Goal: Contribute content: Contribute content

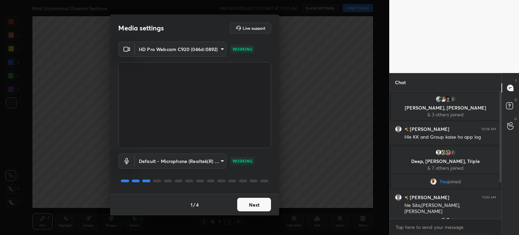
click at [262, 208] on button "Next" at bounding box center [254, 205] width 34 height 14
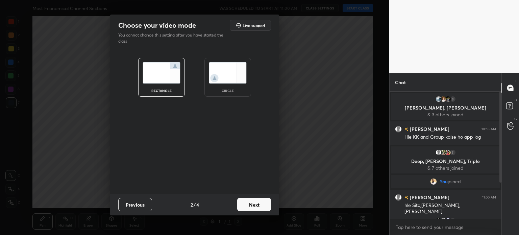
click at [262, 208] on button "Next" at bounding box center [254, 205] width 34 height 14
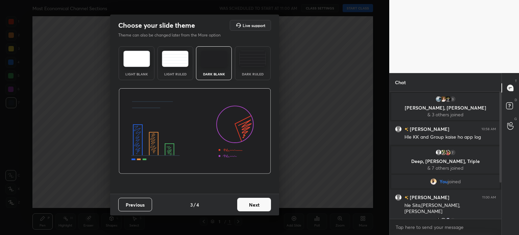
click at [262, 208] on button "Next" at bounding box center [254, 205] width 34 height 14
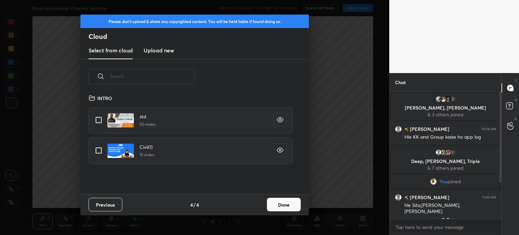
scroll to position [100, 217]
click at [156, 51] on h3 "Upload new" at bounding box center [159, 50] width 30 height 8
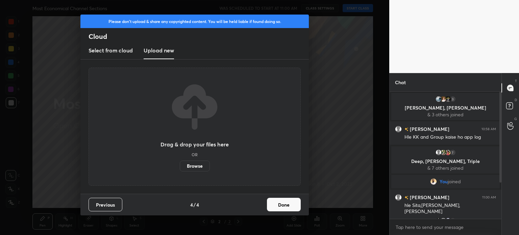
click at [196, 168] on label "Browse" at bounding box center [195, 166] width 30 height 11
click at [180, 168] on input "Browse" at bounding box center [180, 166] width 0 height 11
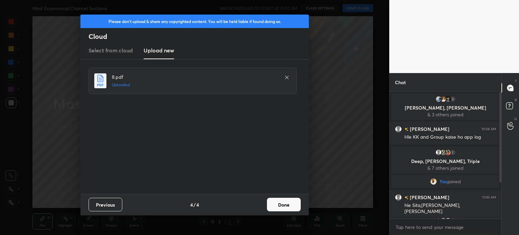
click at [289, 204] on button "Done" at bounding box center [284, 205] width 34 height 14
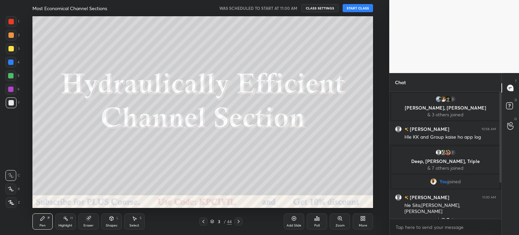
click at [358, 4] on button "START CLASS" at bounding box center [358, 8] width 30 height 8
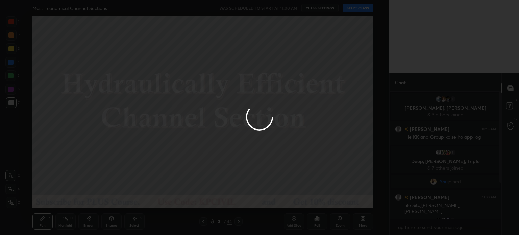
type textarea "x"
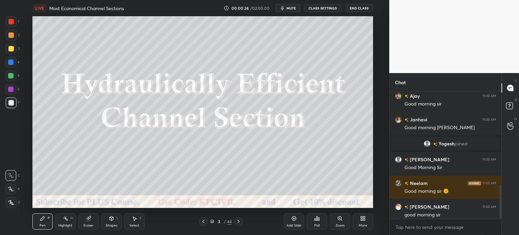
scroll to position [351, 0]
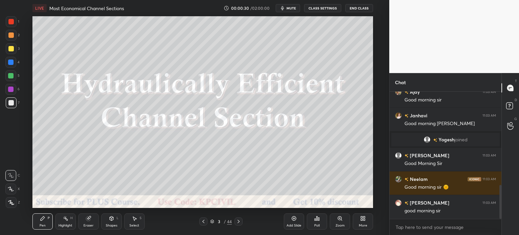
click at [206, 221] on icon at bounding box center [203, 221] width 5 height 5
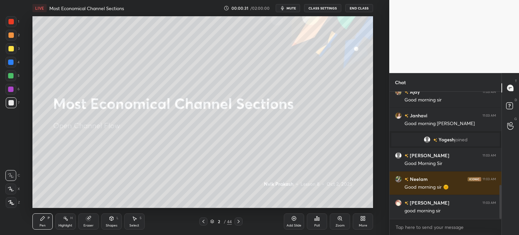
click at [292, 220] on icon at bounding box center [293, 218] width 5 height 5
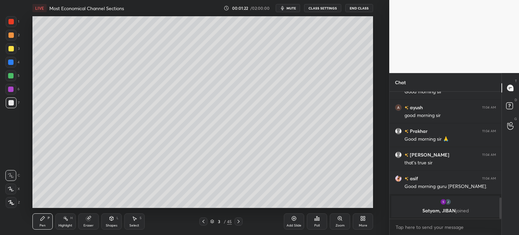
scroll to position [608, 0]
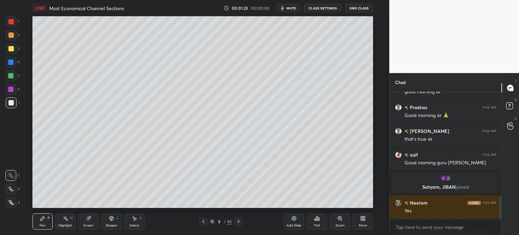
click at [8, 205] on div at bounding box center [11, 202] width 11 height 11
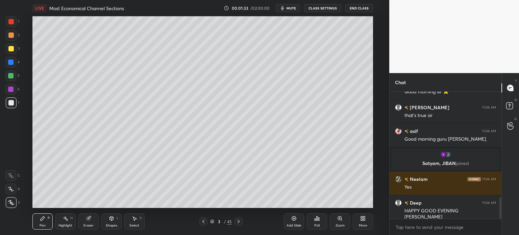
click at [11, 48] on div at bounding box center [10, 48] width 5 height 5
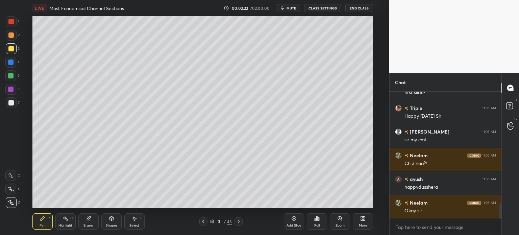
scroll to position [921, 0]
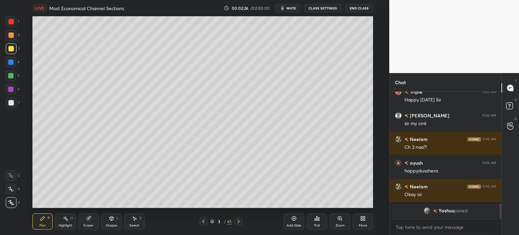
click at [9, 62] on div at bounding box center [10, 62] width 5 height 5
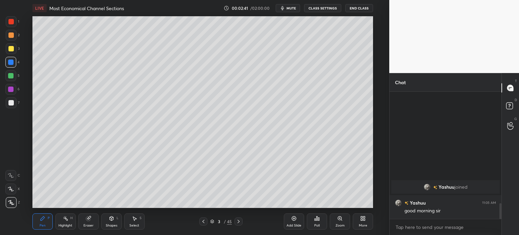
scroll to position [878, 0]
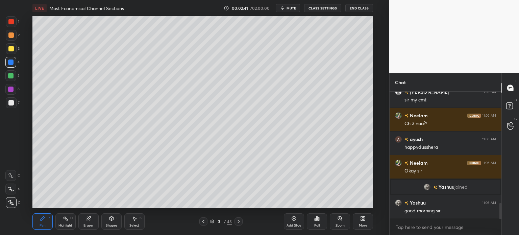
click at [8, 104] on div at bounding box center [10, 102] width 5 height 5
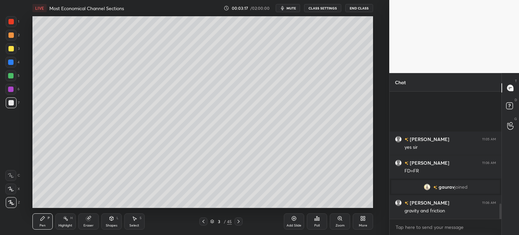
scroll to position [945, 0]
click at [9, 49] on div at bounding box center [10, 48] width 5 height 5
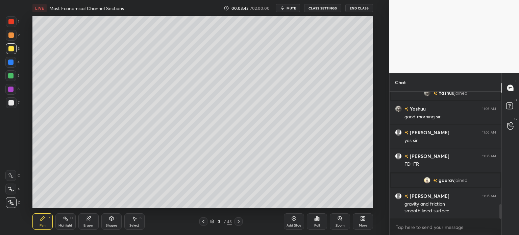
scroll to position [975, 0]
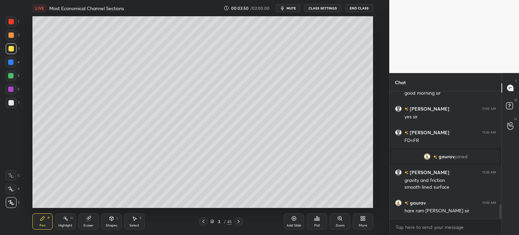
click at [8, 104] on div at bounding box center [10, 102] width 5 height 5
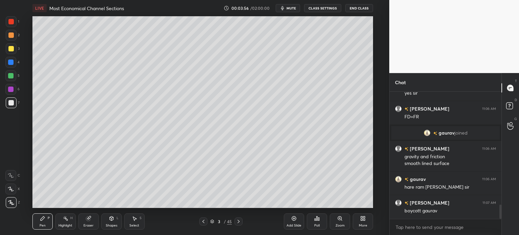
scroll to position [1022, 0]
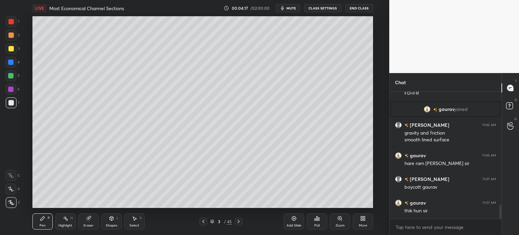
click at [8, 36] on div at bounding box center [10, 34] width 5 height 5
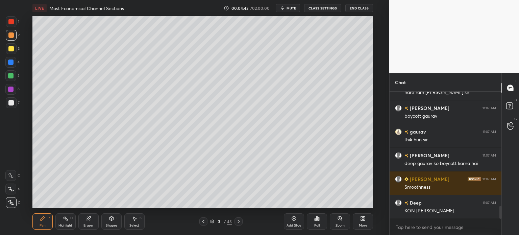
scroll to position [1117, 0]
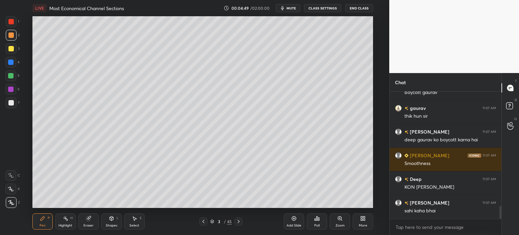
click at [11, 50] on div at bounding box center [10, 48] width 5 height 5
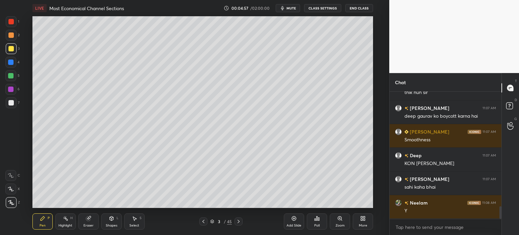
scroll to position [1164, 0]
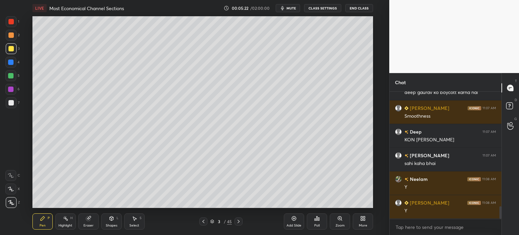
click at [8, 105] on div at bounding box center [10, 102] width 5 height 5
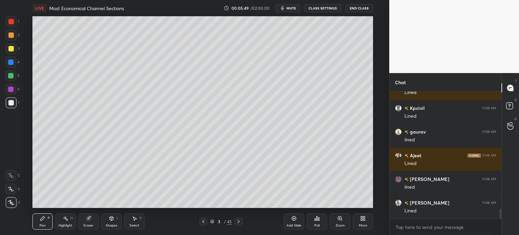
scroll to position [1472, 0]
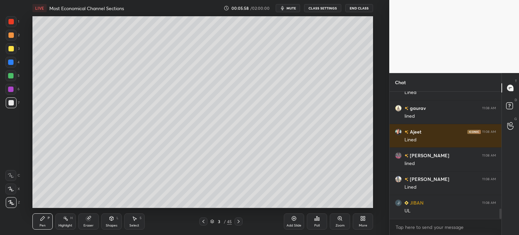
click at [9, 61] on div at bounding box center [10, 62] width 5 height 5
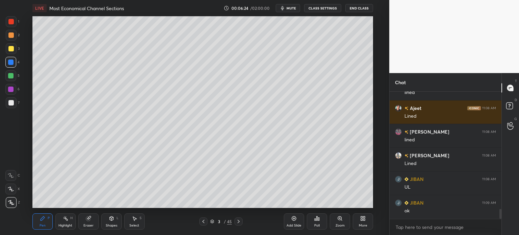
click at [10, 33] on div at bounding box center [10, 34] width 5 height 5
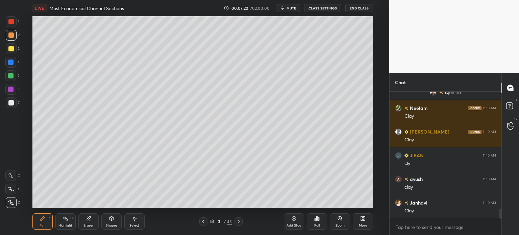
scroll to position [1482, 0]
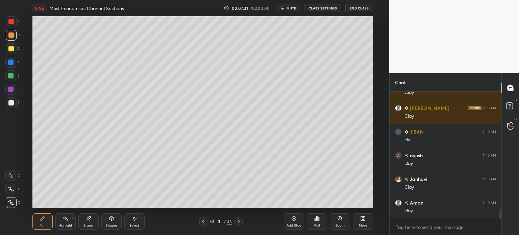
click at [13, 104] on div at bounding box center [10, 102] width 5 height 5
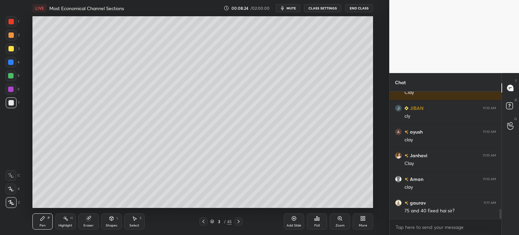
scroll to position [1521, 0]
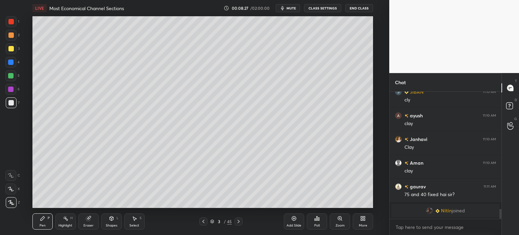
click at [8, 49] on div at bounding box center [10, 48] width 5 height 5
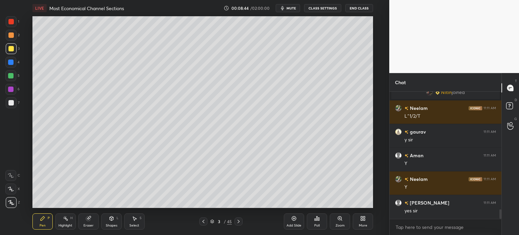
scroll to position [1616, 0]
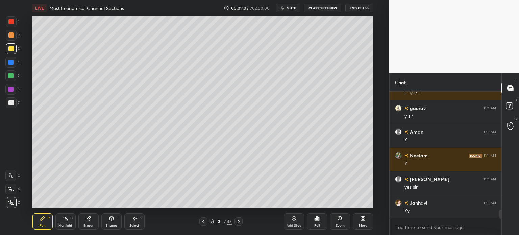
click at [293, 222] on div "Add Slide" at bounding box center [294, 221] width 20 height 16
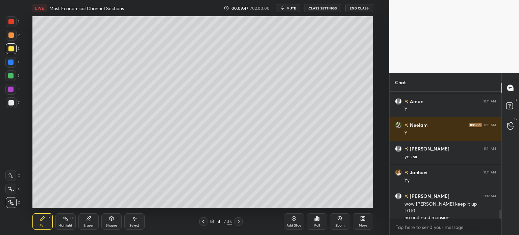
scroll to position [1653, 0]
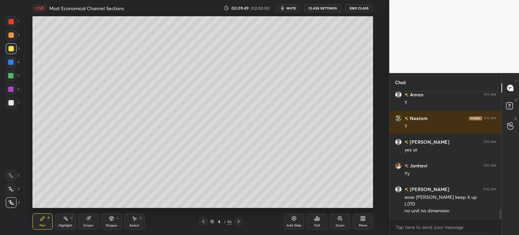
click at [11, 103] on div at bounding box center [10, 102] width 5 height 5
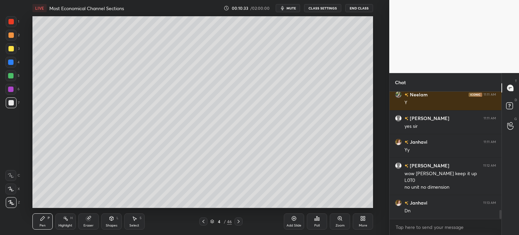
click at [205, 223] on icon at bounding box center [203, 221] width 5 height 5
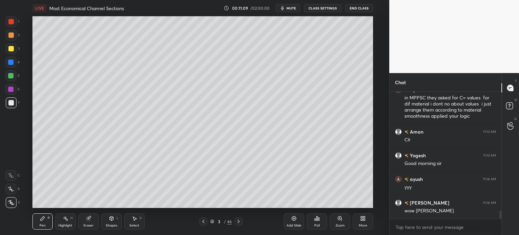
scroll to position [1861, 0]
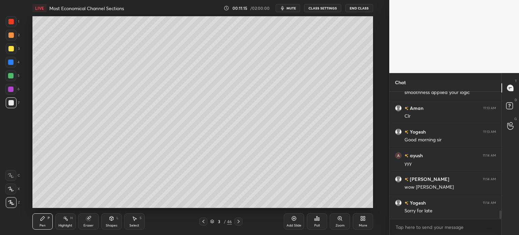
click at [239, 219] on icon at bounding box center [238, 221] width 5 height 5
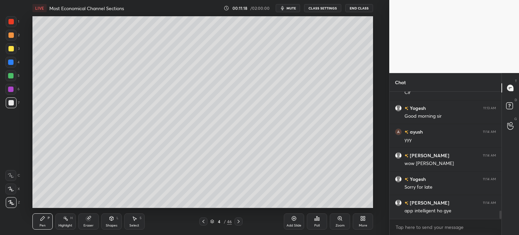
click at [296, 220] on icon at bounding box center [294, 218] width 4 height 4
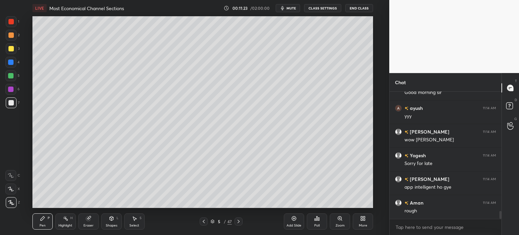
click at [9, 50] on div at bounding box center [10, 48] width 5 height 5
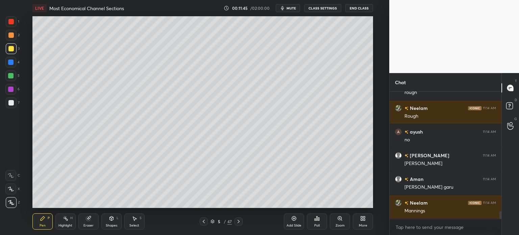
scroll to position [2050, 0]
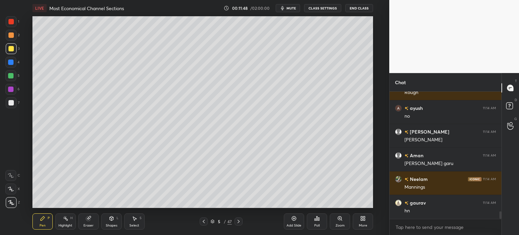
click at [11, 103] on div at bounding box center [10, 102] width 5 height 5
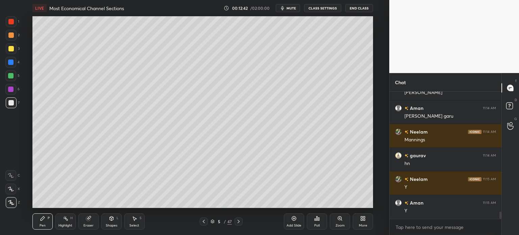
scroll to position [2121, 0]
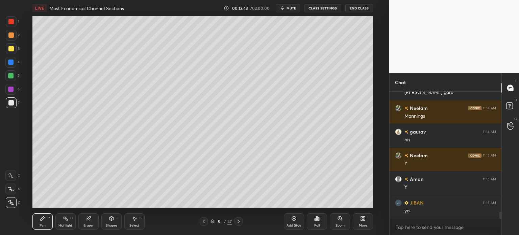
click at [8, 52] on div at bounding box center [11, 48] width 11 height 11
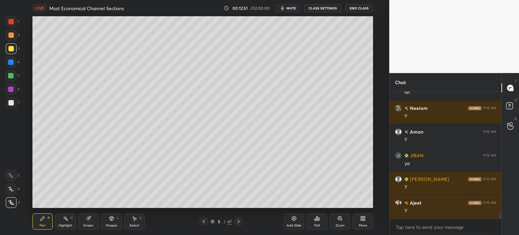
scroll to position [2192, 0]
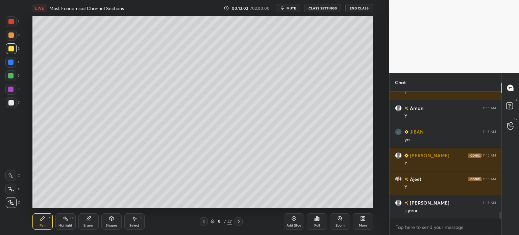
click at [10, 34] on div at bounding box center [10, 34] width 5 height 5
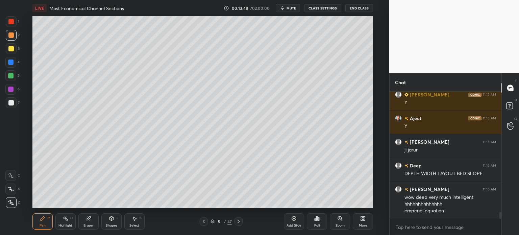
scroll to position [2277, 0]
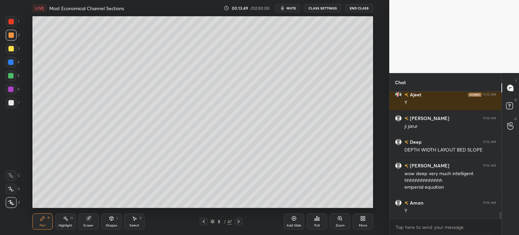
click at [11, 49] on div at bounding box center [10, 48] width 5 height 5
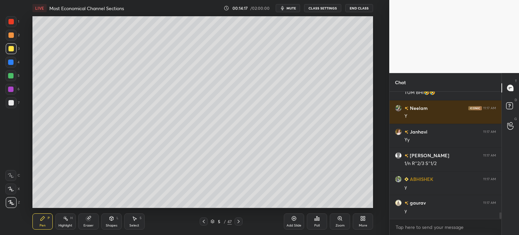
scroll to position [2449, 0]
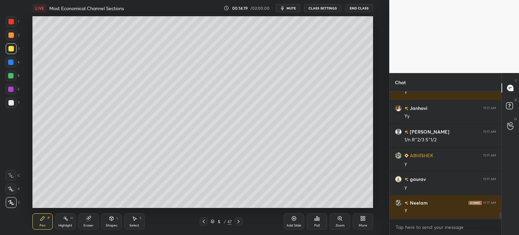
click at [9, 105] on div at bounding box center [10, 102] width 5 height 5
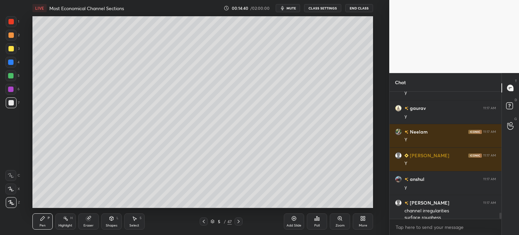
scroll to position [2526, 0]
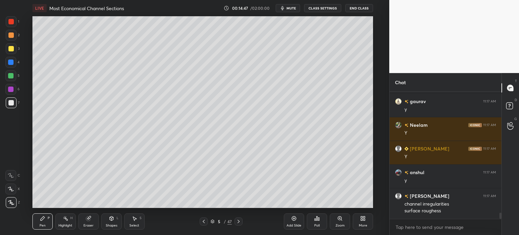
click at [8, 46] on div at bounding box center [11, 48] width 11 height 11
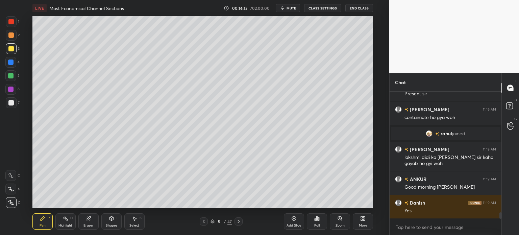
scroll to position [2419, 0]
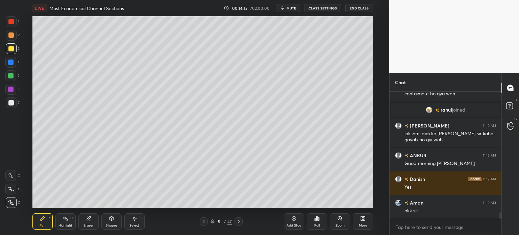
click at [288, 218] on div "Add Slide" at bounding box center [294, 221] width 20 height 16
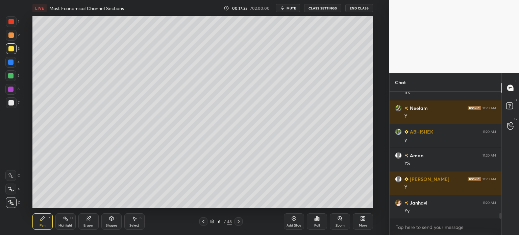
scroll to position [2714, 0]
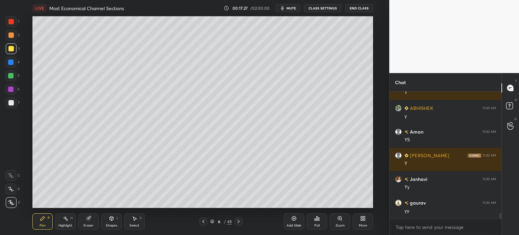
click at [202, 220] on icon at bounding box center [203, 221] width 5 height 5
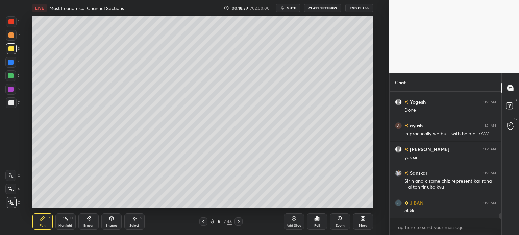
scroll to position [2956, 0]
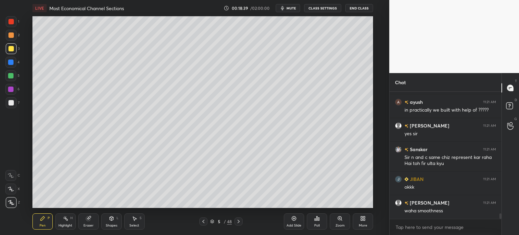
click at [204, 220] on icon at bounding box center [204, 221] width 2 height 3
click at [206, 221] on icon at bounding box center [203, 221] width 5 height 5
click at [239, 221] on icon at bounding box center [238, 221] width 5 height 5
click at [239, 221] on icon at bounding box center [239, 221] width 2 height 3
click at [7, 104] on div at bounding box center [11, 102] width 11 height 11
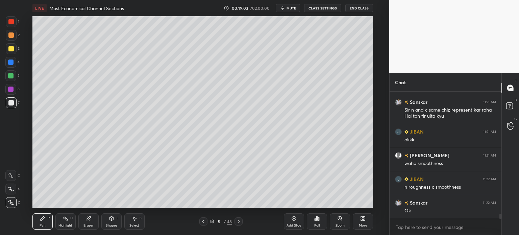
scroll to position [3027, 0]
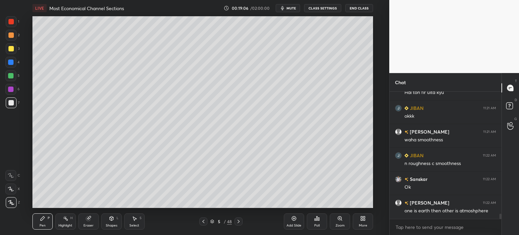
click at [239, 221] on icon at bounding box center [239, 221] width 2 height 3
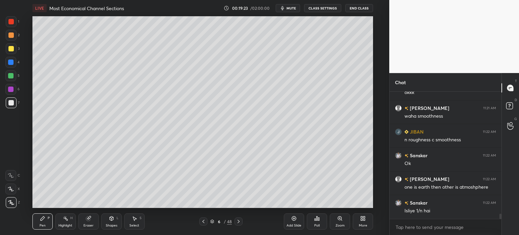
click at [8, 48] on div at bounding box center [10, 48] width 5 height 5
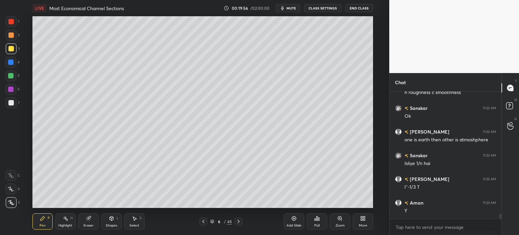
scroll to position [3122, 0]
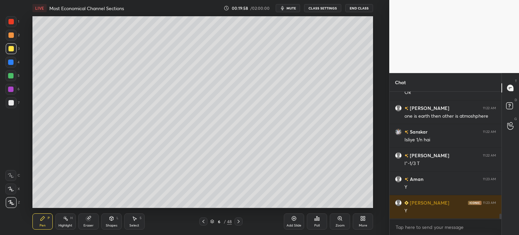
click at [8, 110] on div "7" at bounding box center [13, 104] width 14 height 14
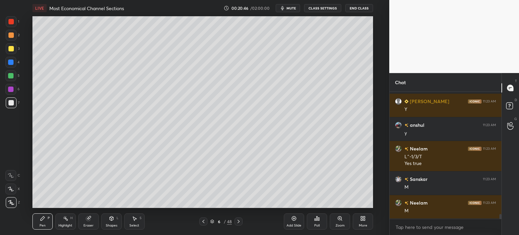
scroll to position [3247, 0]
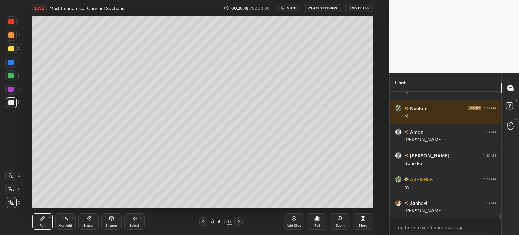
click at [295, 222] on div "Add Slide" at bounding box center [294, 221] width 20 height 16
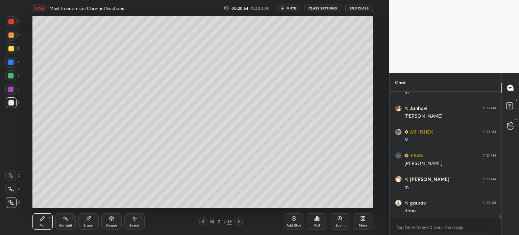
scroll to position [3436, 0]
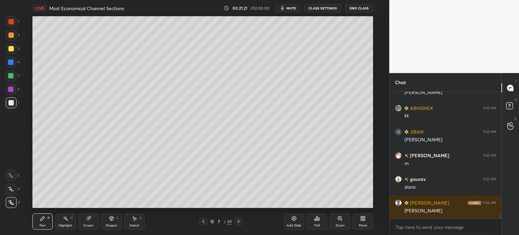
click at [9, 49] on div at bounding box center [10, 48] width 5 height 5
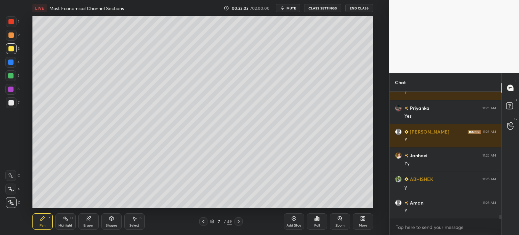
scroll to position [3810, 0]
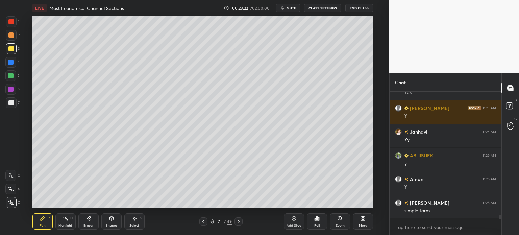
click at [10, 104] on div at bounding box center [10, 102] width 5 height 5
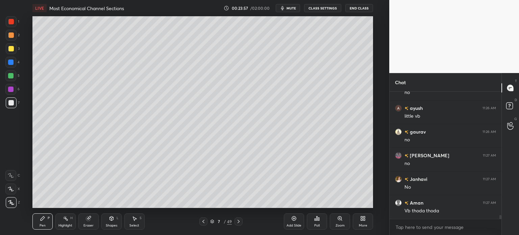
scroll to position [4101, 0]
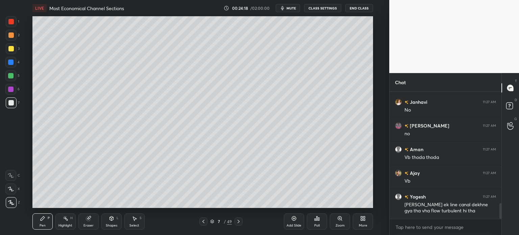
scroll to position [33618, 33448]
click at [134, 225] on div "Select" at bounding box center [134, 225] width 10 height 3
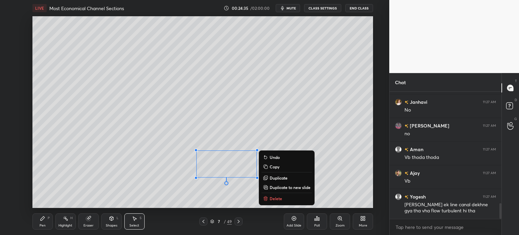
click at [41, 222] on div "Pen P" at bounding box center [42, 221] width 20 height 16
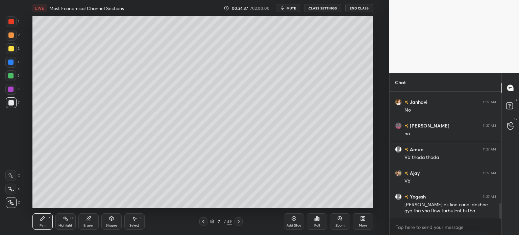
click at [8, 47] on div at bounding box center [10, 48] width 5 height 5
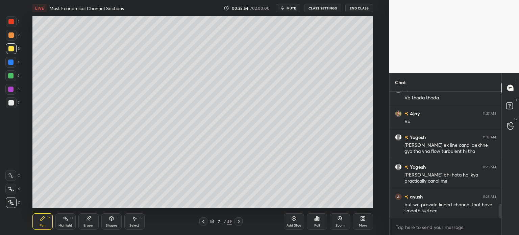
scroll to position [987, 0]
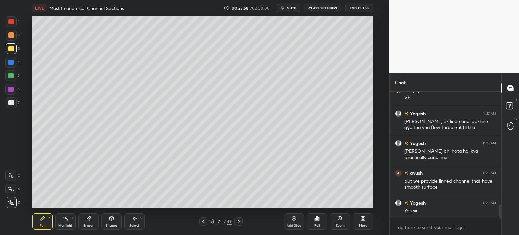
click at [239, 221] on icon at bounding box center [238, 221] width 5 height 5
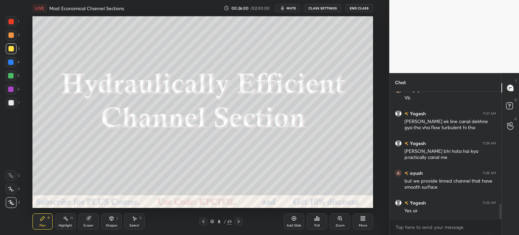
click at [201, 223] on icon at bounding box center [203, 221] width 5 height 5
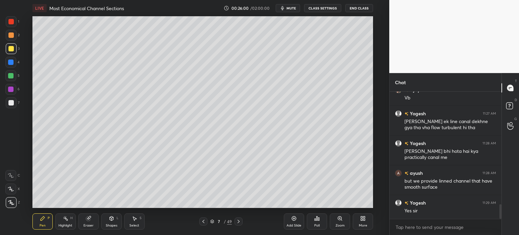
click at [289, 222] on div "Add Slide" at bounding box center [294, 221] width 20 height 16
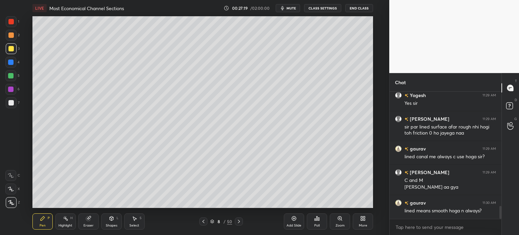
scroll to position [1118, 0]
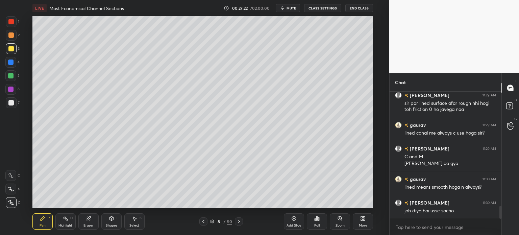
click at [9, 105] on div at bounding box center [11, 102] width 11 height 11
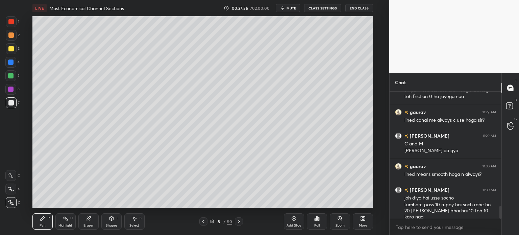
click at [9, 49] on div at bounding box center [10, 48] width 5 height 5
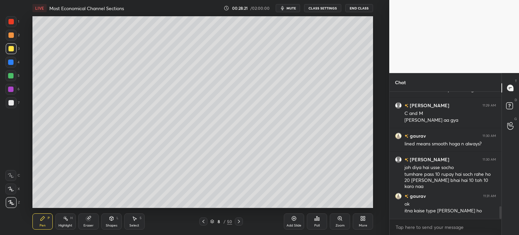
scroll to position [1185, 0]
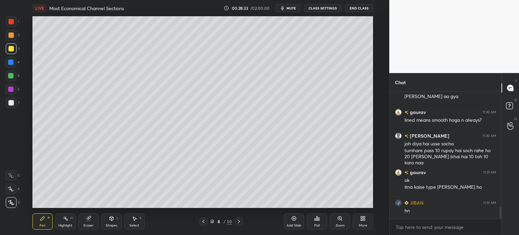
click at [362, 8] on button "End Class" at bounding box center [360, 8] width 28 height 8
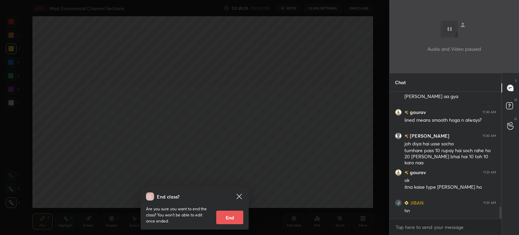
scroll to position [1208, 0]
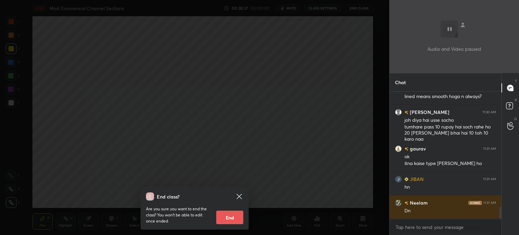
click at [168, 123] on div "End class? Are you sure you want to end the class? You won’t be able to edit on…" at bounding box center [194, 117] width 389 height 235
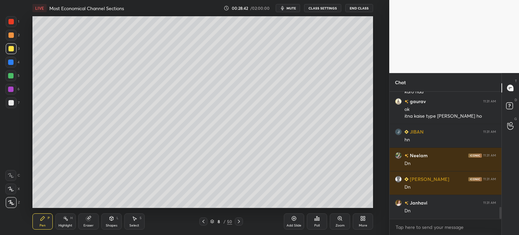
scroll to position [1327, 0]
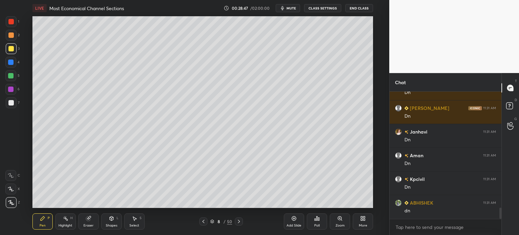
click at [294, 223] on div "Add Slide" at bounding box center [294, 221] width 20 height 16
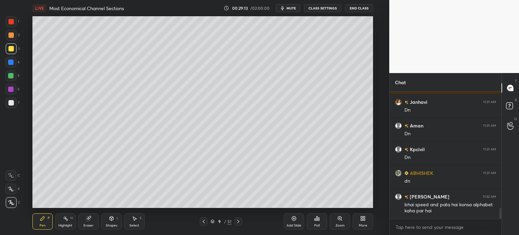
click at [90, 225] on div "Eraser" at bounding box center [89, 225] width 10 height 3
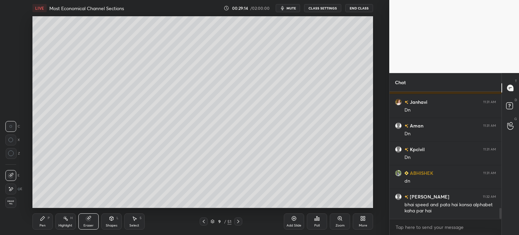
scroll to position [1380, 0]
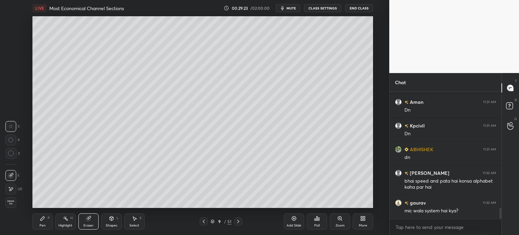
click at [45, 223] on div "Pen P" at bounding box center [42, 221] width 20 height 16
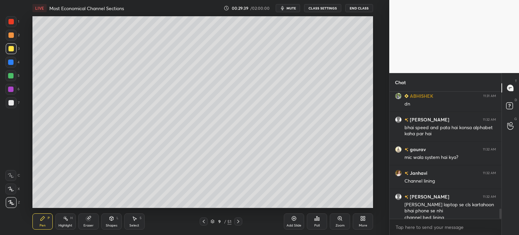
scroll to position [1440, 0]
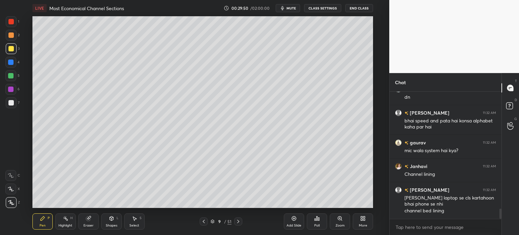
click at [9, 103] on div at bounding box center [10, 102] width 5 height 5
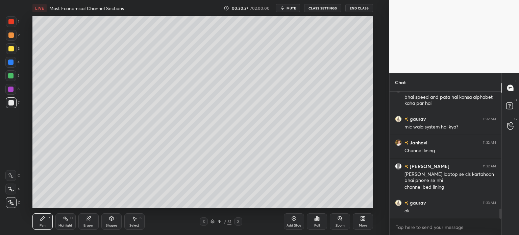
scroll to position [1488, 0]
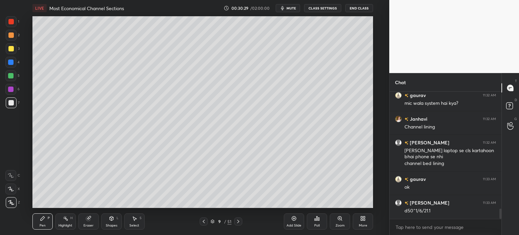
click at [93, 223] on div "Eraser" at bounding box center [88, 221] width 20 height 16
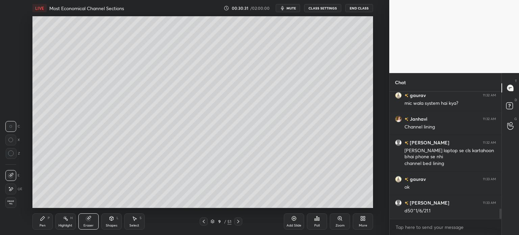
click at [43, 219] on icon at bounding box center [42, 218] width 5 height 5
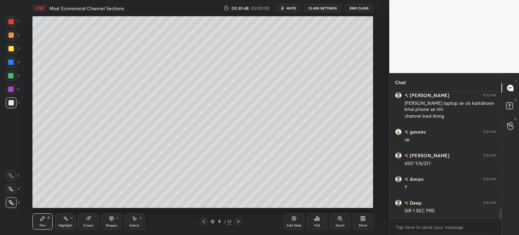
scroll to position [1559, 0]
click at [201, 224] on icon at bounding box center [203, 221] width 5 height 5
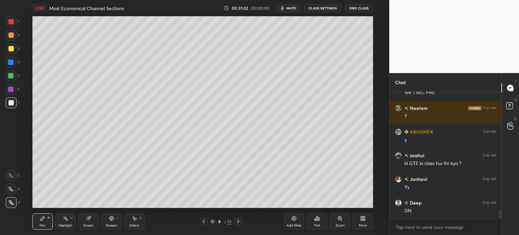
scroll to position [1677, 0]
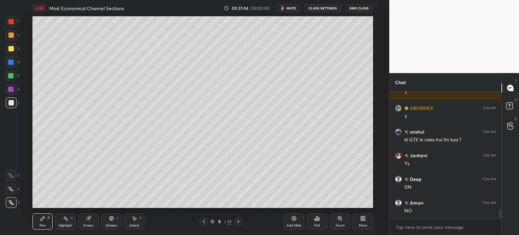
click at [238, 221] on icon at bounding box center [238, 221] width 5 height 5
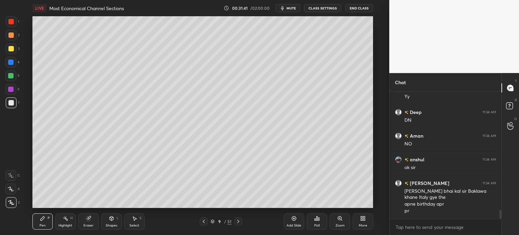
scroll to position [1774, 0]
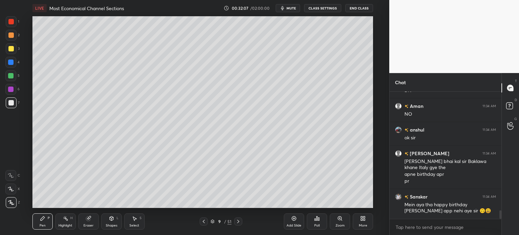
click at [10, 49] on div at bounding box center [10, 48] width 5 height 5
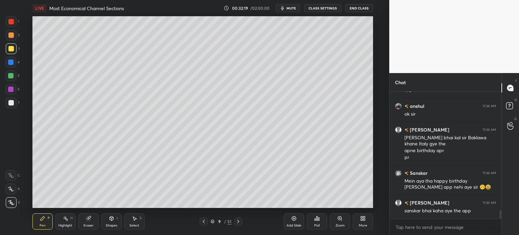
scroll to position [1821, 0]
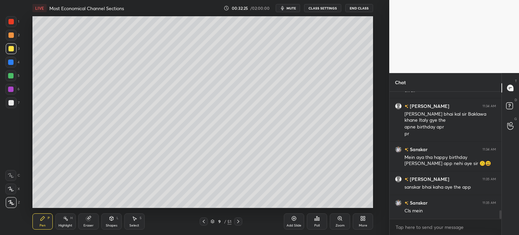
click at [8, 104] on div at bounding box center [10, 102] width 5 height 5
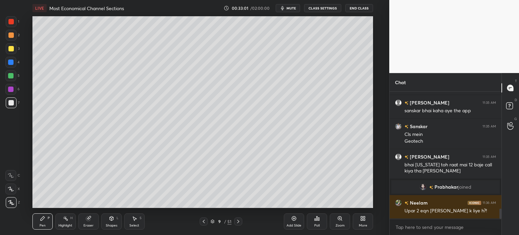
scroll to position [1483, 0]
click at [68, 223] on div "Highlight H" at bounding box center [65, 221] width 20 height 16
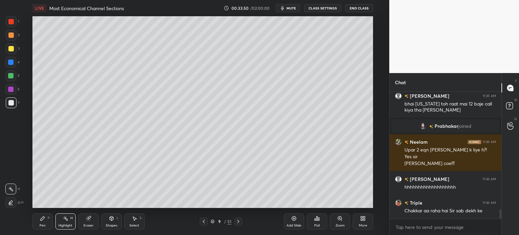
scroll to position [1567, 0]
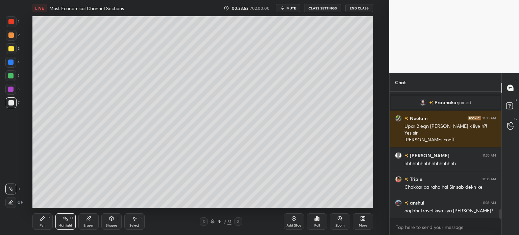
click at [204, 223] on icon at bounding box center [204, 221] width 2 height 3
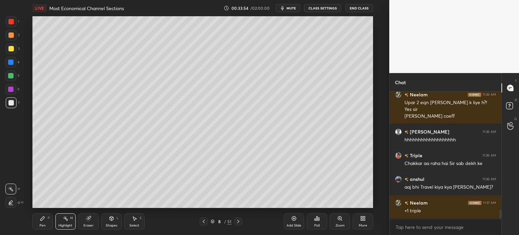
scroll to position [1621, 0]
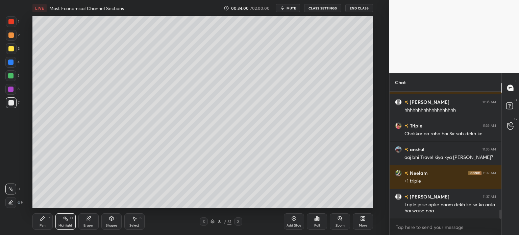
click at [239, 222] on icon at bounding box center [238, 221] width 5 height 5
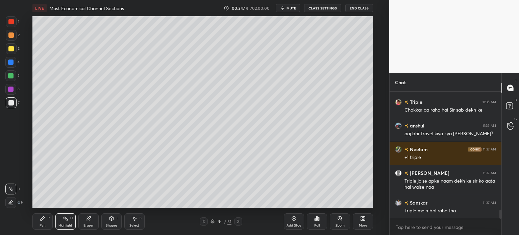
scroll to position [1668, 0]
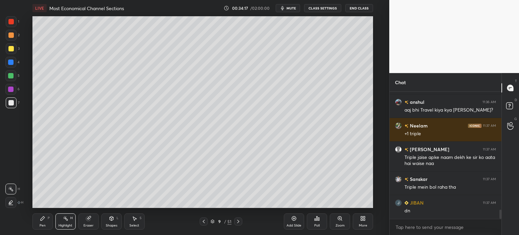
click at [291, 223] on div "Add Slide" at bounding box center [294, 221] width 20 height 16
click at [9, 50] on div at bounding box center [10, 48] width 5 height 5
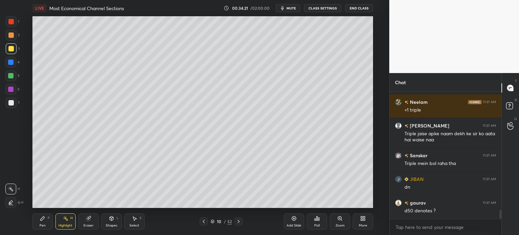
scroll to position [1716, 0]
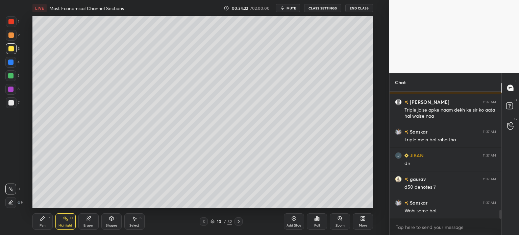
click at [43, 225] on div "Pen" at bounding box center [43, 225] width 6 height 3
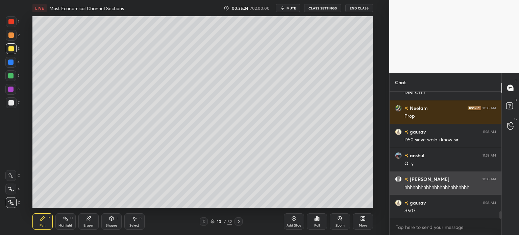
scroll to position [2036, 0]
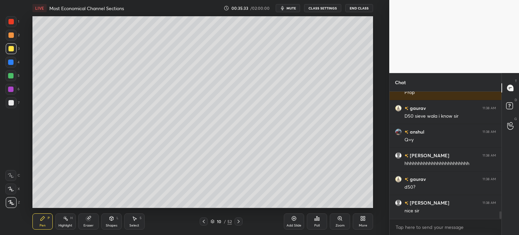
click at [11, 107] on div at bounding box center [11, 102] width 11 height 11
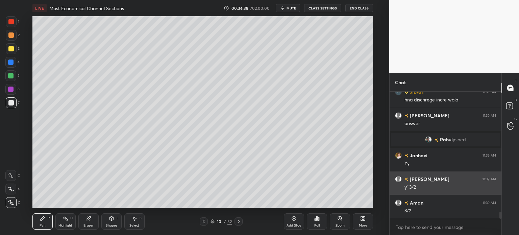
scroll to position [2151, 0]
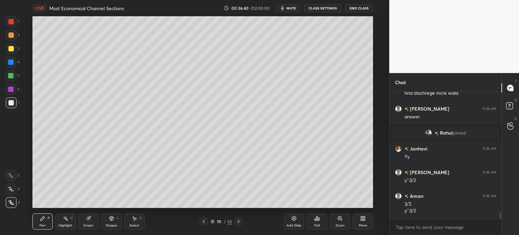
click at [9, 48] on div at bounding box center [10, 48] width 5 height 5
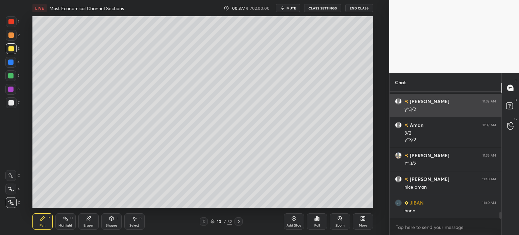
scroll to position [2246, 0]
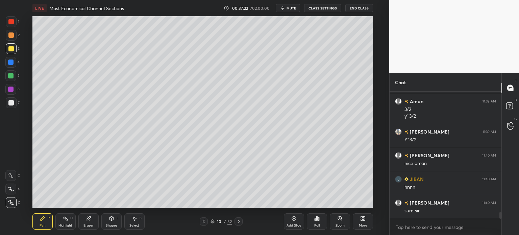
click at [237, 222] on icon at bounding box center [238, 221] width 5 height 5
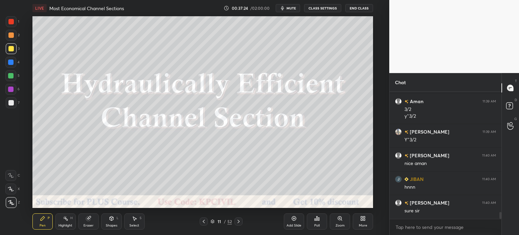
click at [9, 36] on div at bounding box center [10, 34] width 5 height 5
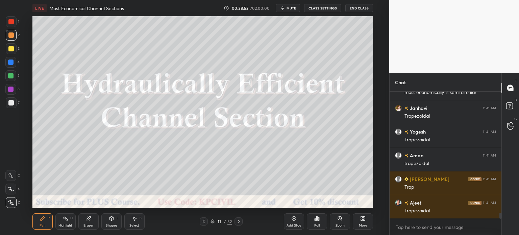
scroll to position [2482, 0]
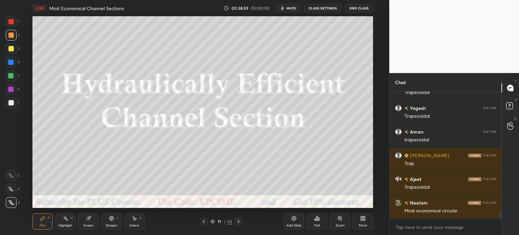
click at [238, 219] on icon at bounding box center [238, 221] width 5 height 5
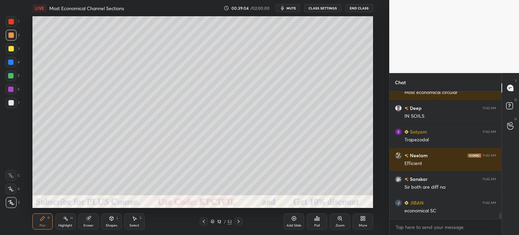
scroll to position [2624, 0]
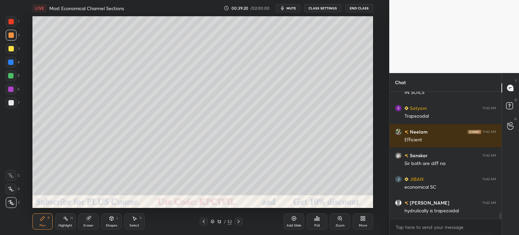
click at [88, 224] on div "Eraser" at bounding box center [89, 225] width 10 height 3
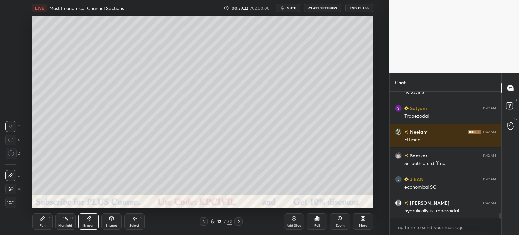
click at [45, 223] on div "Pen P" at bounding box center [42, 221] width 20 height 16
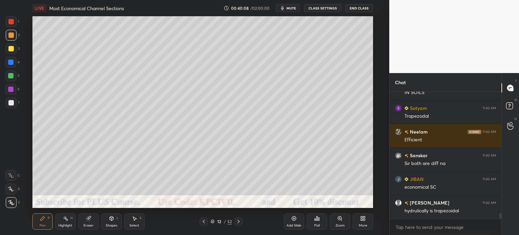
click at [11, 102] on div at bounding box center [10, 102] width 5 height 5
click at [7, 49] on div at bounding box center [11, 48] width 11 height 11
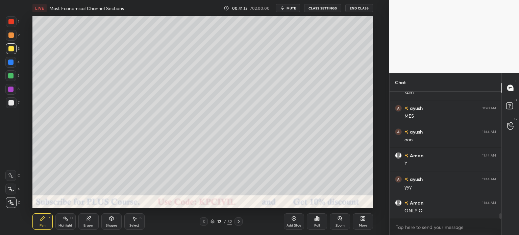
scroll to position [2802, 0]
click at [11, 50] on div at bounding box center [10, 48] width 5 height 5
click at [85, 225] on div "Eraser" at bounding box center [89, 225] width 10 height 3
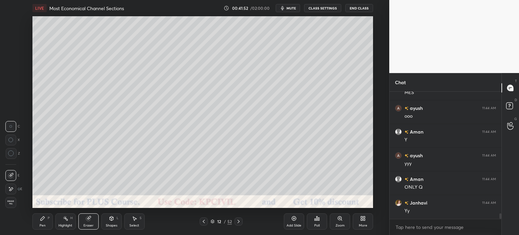
click at [44, 223] on div "Pen P" at bounding box center [42, 221] width 20 height 16
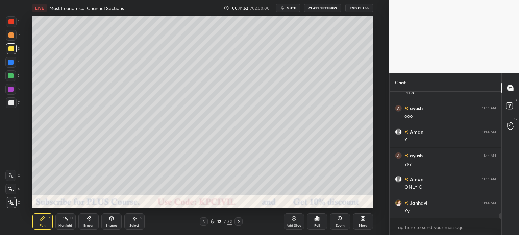
click at [9, 105] on div at bounding box center [10, 102] width 5 height 5
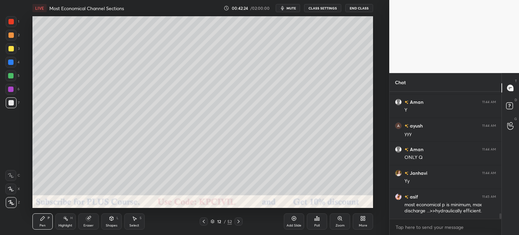
click at [9, 35] on div at bounding box center [10, 34] width 5 height 5
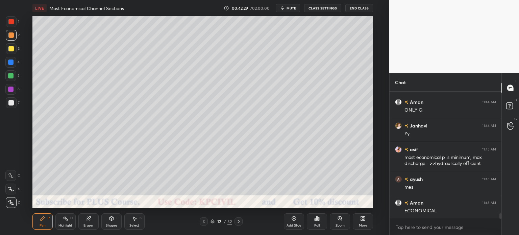
scroll to position [2903, 0]
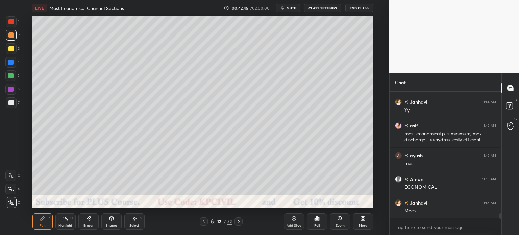
click at [7, 105] on div at bounding box center [11, 102] width 11 height 11
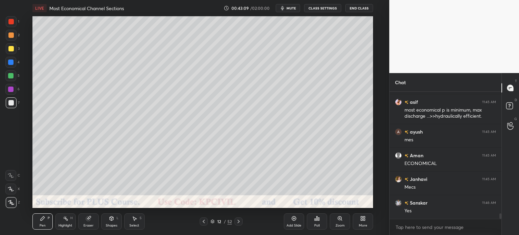
click at [9, 48] on div at bounding box center [10, 48] width 5 height 5
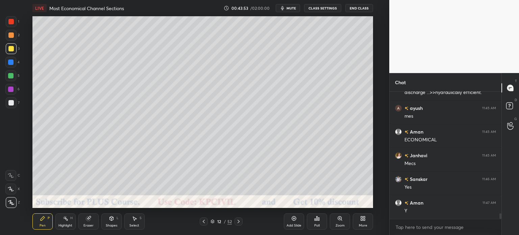
click at [238, 222] on icon at bounding box center [239, 221] width 2 height 3
click at [9, 34] on div at bounding box center [10, 34] width 5 height 5
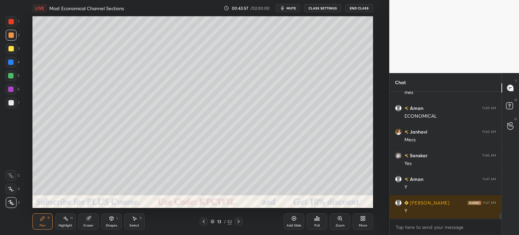
scroll to position [2998, 0]
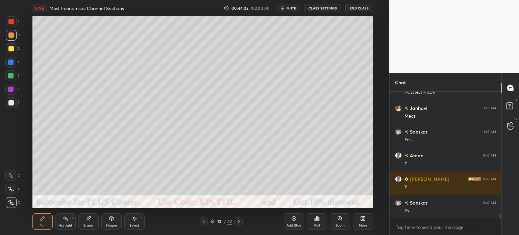
click at [68, 225] on div "Highlight" at bounding box center [65, 225] width 14 height 3
click at [9, 205] on icon at bounding box center [11, 205] width 4 height 0
click at [41, 226] on div "Pen" at bounding box center [43, 225] width 6 height 3
click at [86, 224] on div "Eraser" at bounding box center [89, 225] width 10 height 3
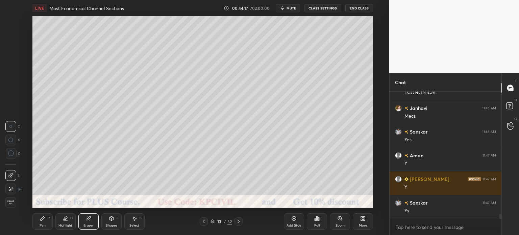
click at [9, 138] on icon at bounding box center [10, 140] width 5 height 5
click at [40, 223] on div "Pen P" at bounding box center [42, 221] width 20 height 16
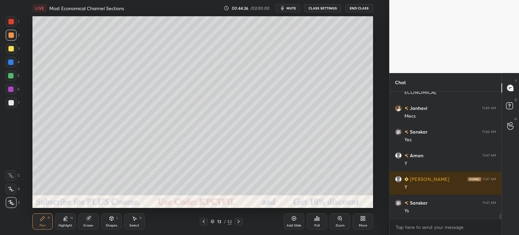
click at [8, 103] on div at bounding box center [10, 102] width 5 height 5
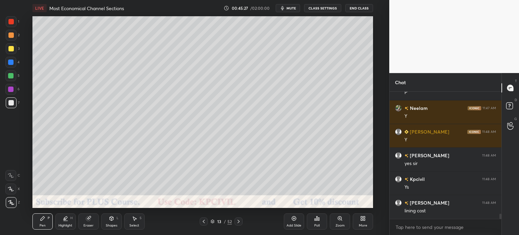
scroll to position [3163, 0]
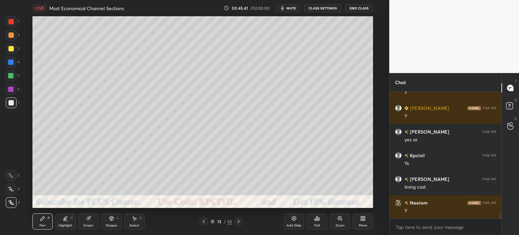
click at [9, 49] on div at bounding box center [10, 48] width 5 height 5
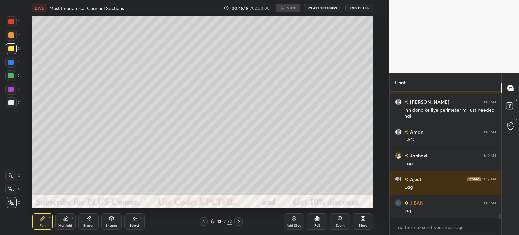
scroll to position [3311, 0]
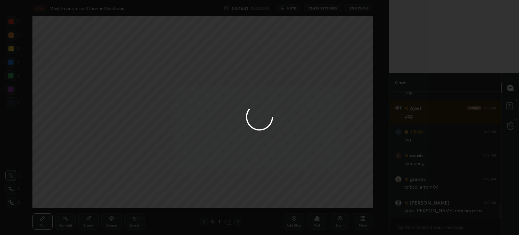
scroll to position [924, 0]
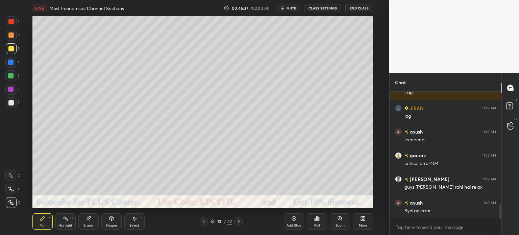
click at [85, 224] on div "Eraser" at bounding box center [89, 225] width 10 height 3
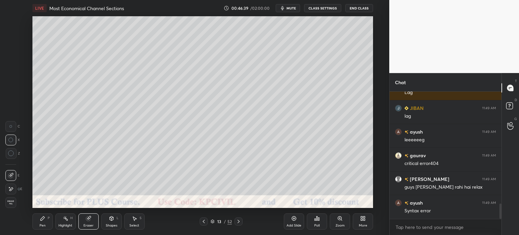
click at [7, 156] on div at bounding box center [11, 153] width 11 height 11
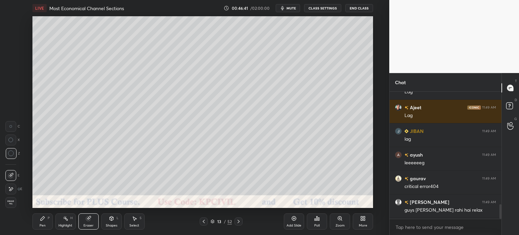
scroll to position [972, 0]
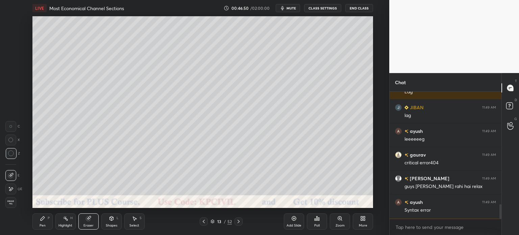
click at [44, 223] on div "Pen P" at bounding box center [42, 221] width 20 height 16
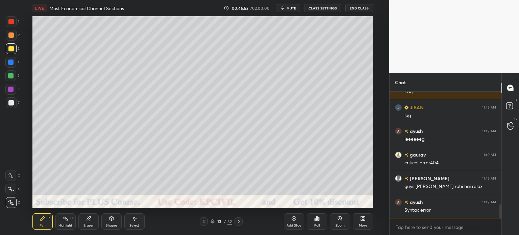
click at [10, 62] on div at bounding box center [10, 62] width 5 height 5
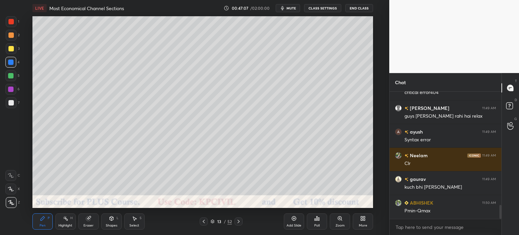
click at [10, 48] on div at bounding box center [10, 48] width 5 height 5
click at [11, 59] on div at bounding box center [10, 62] width 11 height 11
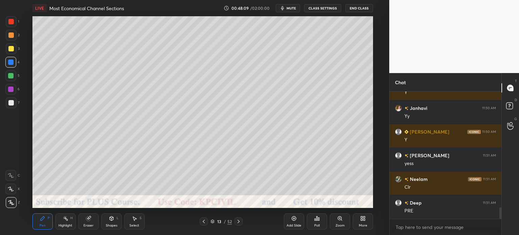
scroll to position [1279, 0]
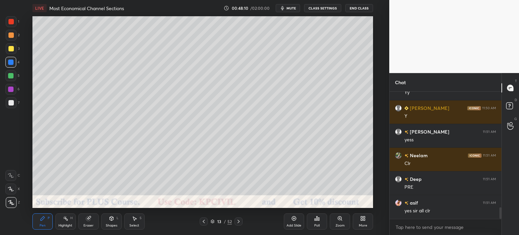
click at [204, 220] on icon at bounding box center [203, 221] width 5 height 5
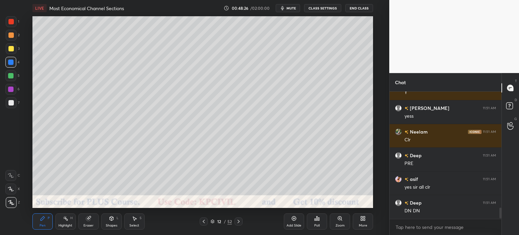
scroll to position [1326, 0]
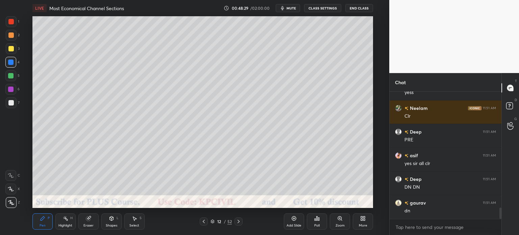
click at [240, 220] on icon at bounding box center [238, 221] width 5 height 5
click at [239, 220] on icon at bounding box center [238, 221] width 5 height 5
click at [8, 104] on div at bounding box center [10, 102] width 5 height 5
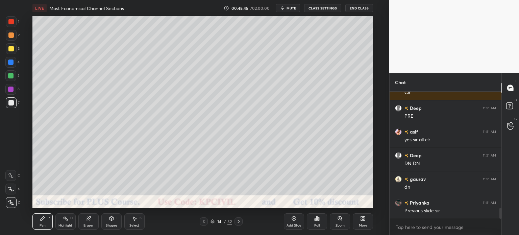
click at [203, 222] on icon at bounding box center [203, 221] width 5 height 5
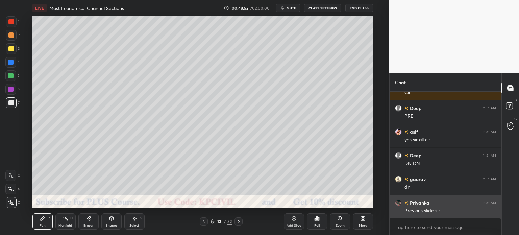
click at [405, 202] on img "grid" at bounding box center [407, 203] width 4 height 4
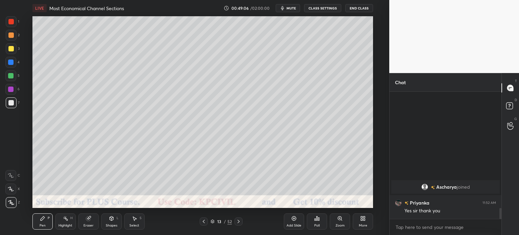
scroll to position [1160, 0]
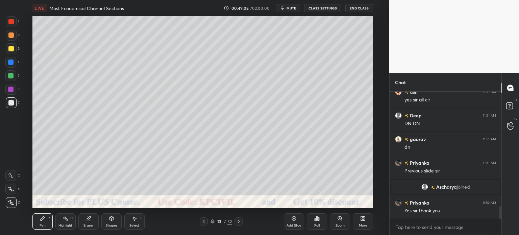
click at [239, 222] on icon at bounding box center [238, 221] width 5 height 5
click at [88, 224] on div "Eraser" at bounding box center [89, 225] width 10 height 3
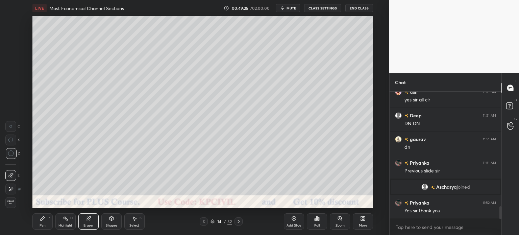
click at [43, 223] on div "Pen P" at bounding box center [42, 221] width 20 height 16
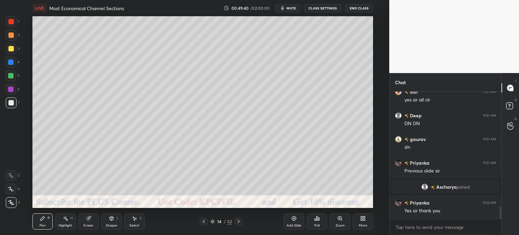
click at [91, 224] on div "Eraser" at bounding box center [89, 225] width 10 height 3
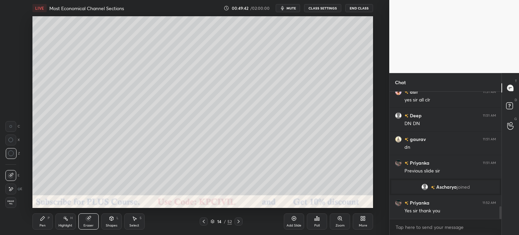
click at [43, 222] on div "Pen P" at bounding box center [42, 221] width 20 height 16
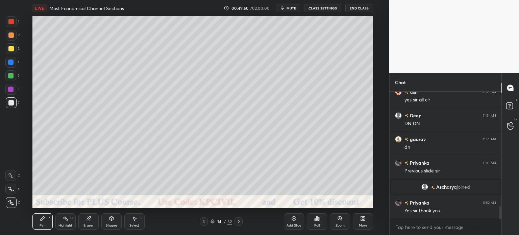
click at [11, 48] on div at bounding box center [10, 48] width 5 height 5
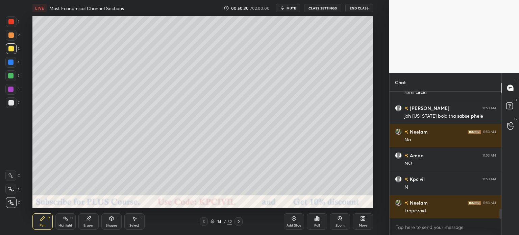
scroll to position [1492, 0]
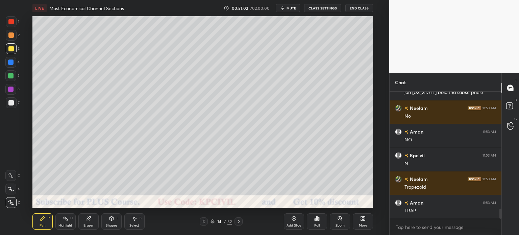
click at [9, 104] on div at bounding box center [10, 102] width 5 height 5
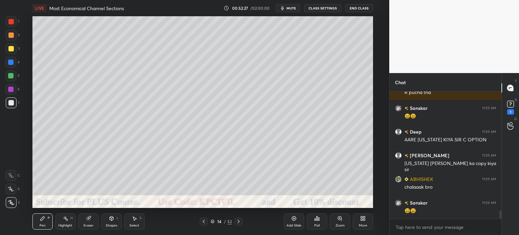
scroll to position [1764, 0]
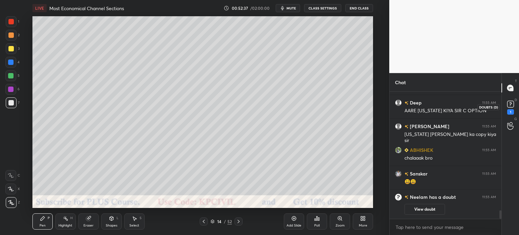
click at [511, 107] on rect at bounding box center [510, 104] width 6 height 6
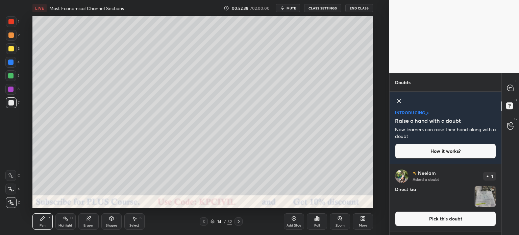
click at [451, 215] on button "Pick this doubt" at bounding box center [445, 218] width 101 height 15
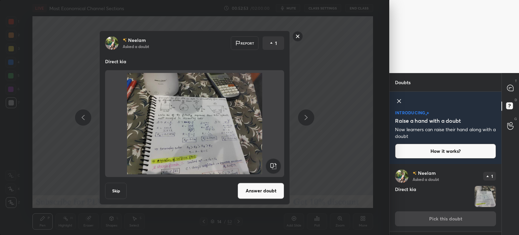
click at [298, 39] on rect at bounding box center [298, 36] width 10 height 10
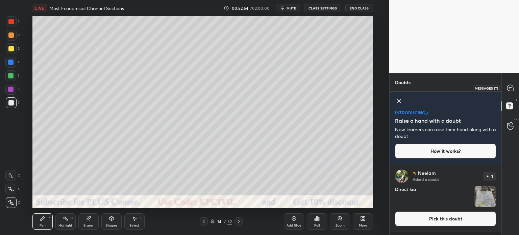
click at [511, 85] on icon at bounding box center [510, 88] width 6 height 6
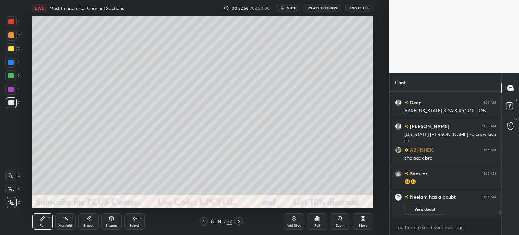
scroll to position [1679, 0]
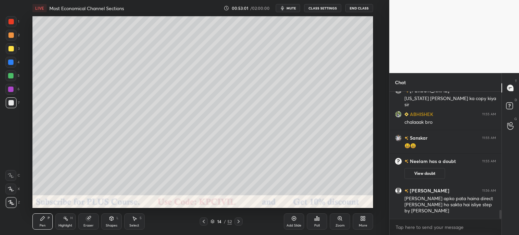
click at [8, 39] on div at bounding box center [11, 35] width 11 height 11
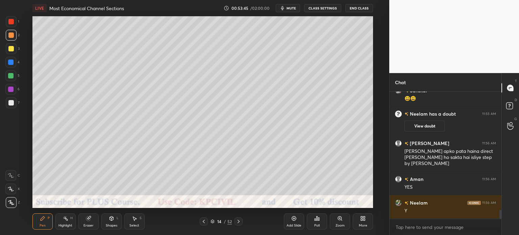
scroll to position [1750, 0]
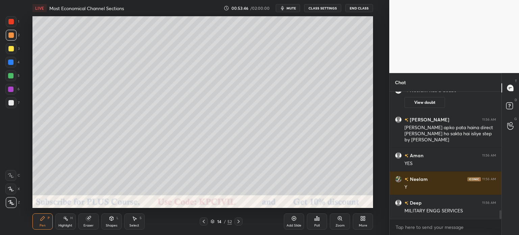
click at [361, 8] on button "End Class" at bounding box center [360, 8] width 28 height 8
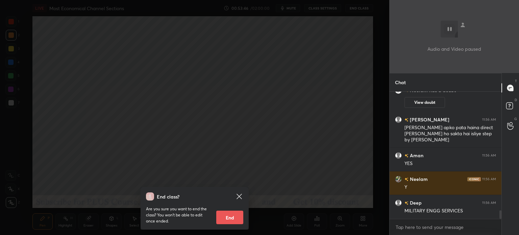
scroll to position [1774, 0]
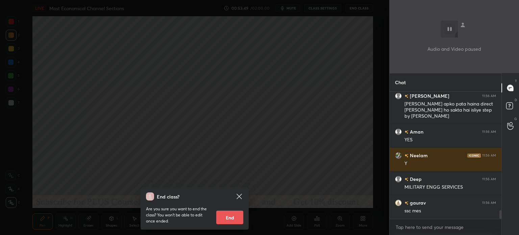
click at [180, 131] on div "End class? Are you sure you want to end the class? You won’t be able to edit on…" at bounding box center [194, 117] width 389 height 235
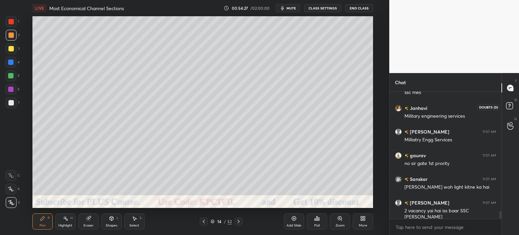
scroll to position [1916, 0]
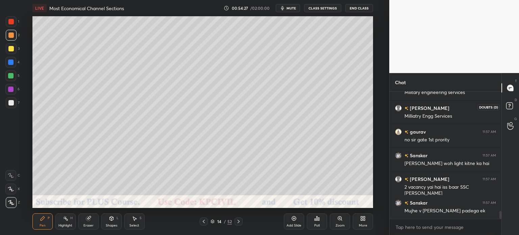
click at [507, 110] on icon at bounding box center [511, 107] width 12 height 12
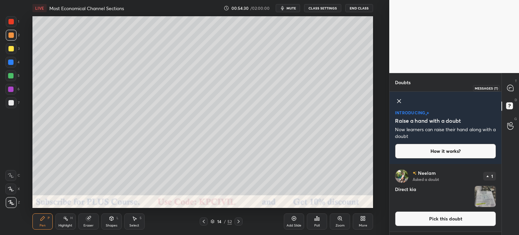
click at [507, 91] on icon at bounding box center [510, 88] width 7 height 7
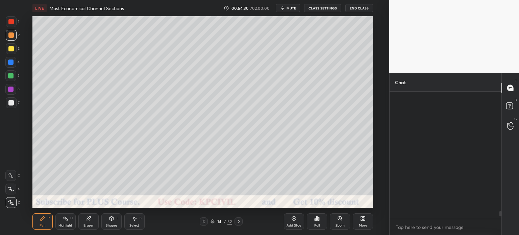
scroll to position [125, 110]
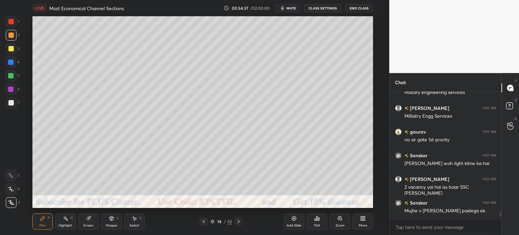
click at [239, 222] on icon at bounding box center [239, 221] width 2 height 3
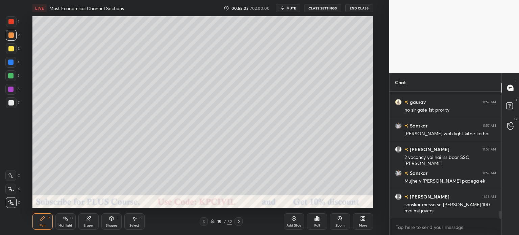
scroll to position [1975, 0]
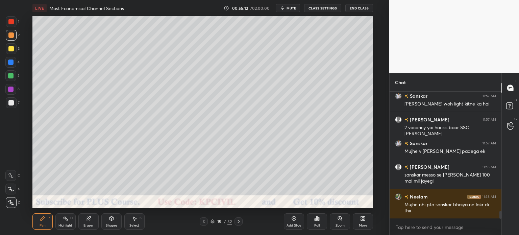
click at [10, 106] on div at bounding box center [11, 102] width 11 height 11
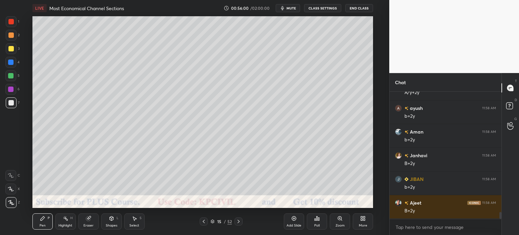
scroll to position [2236, 0]
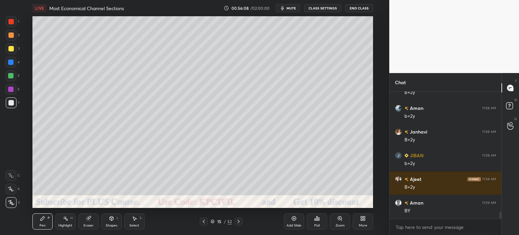
click at [9, 53] on div at bounding box center [11, 48] width 11 height 11
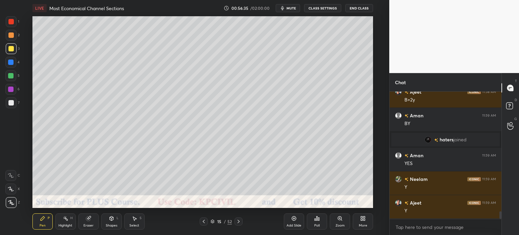
scroll to position [2112, 0]
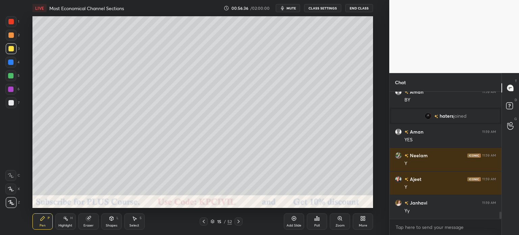
click at [88, 224] on div "Eraser" at bounding box center [89, 225] width 10 height 3
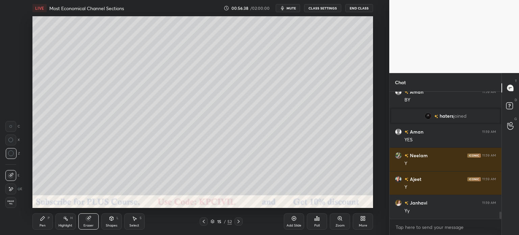
click at [42, 221] on icon at bounding box center [42, 218] width 5 height 5
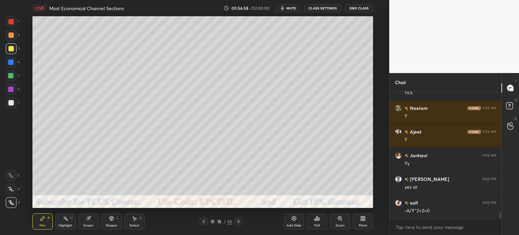
scroll to position [2190, 0]
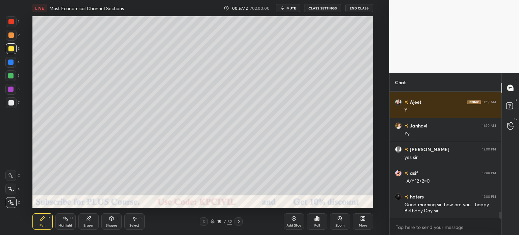
click at [10, 103] on div at bounding box center [10, 102] width 5 height 5
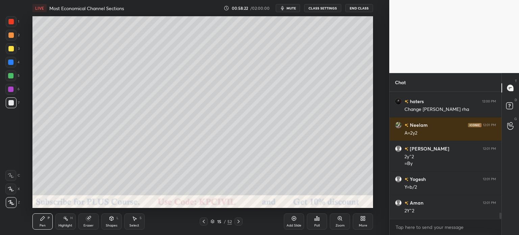
scroll to position [2480, 0]
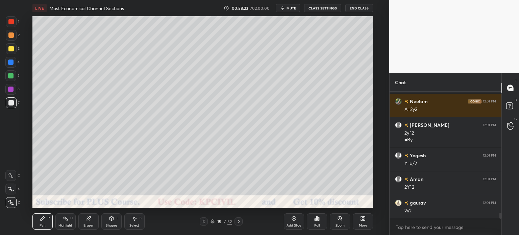
click at [9, 50] on div at bounding box center [10, 48] width 5 height 5
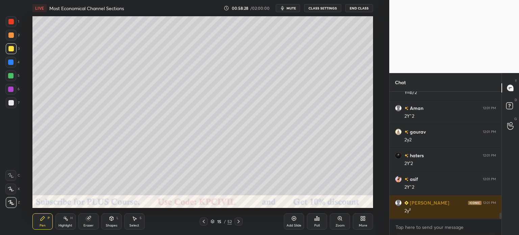
scroll to position [2575, 0]
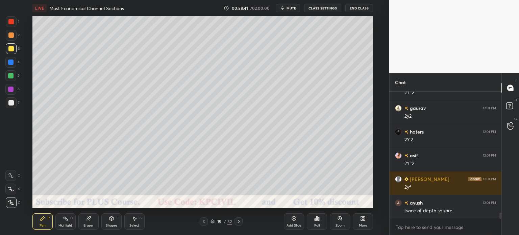
click at [87, 223] on div "Eraser" at bounding box center [88, 221] width 20 height 16
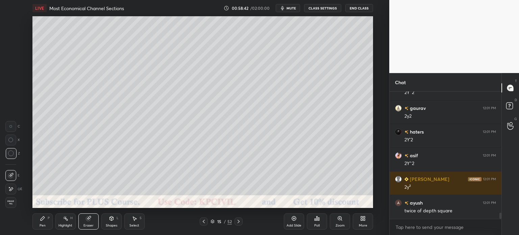
click at [37, 224] on div "Pen P" at bounding box center [42, 221] width 20 height 16
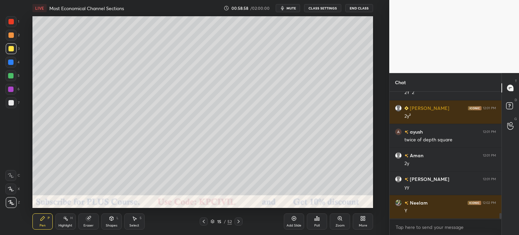
scroll to position [2670, 0]
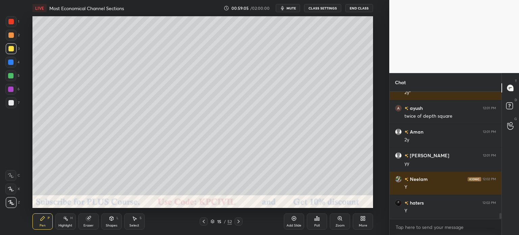
click at [237, 221] on icon at bounding box center [238, 221] width 5 height 5
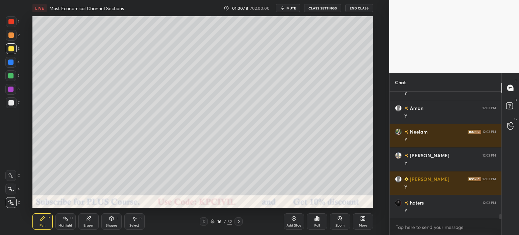
scroll to position [3197, 0]
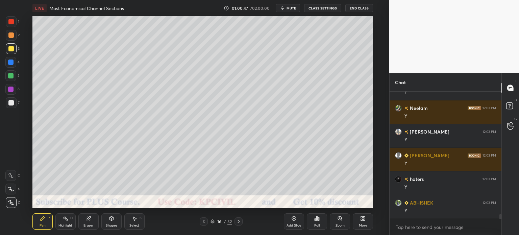
click at [11, 105] on div at bounding box center [10, 102] width 5 height 5
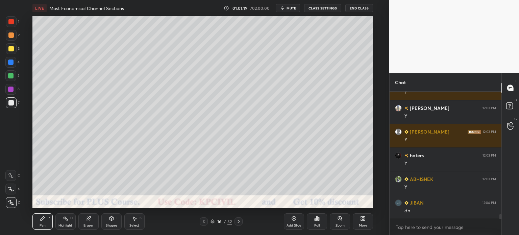
click at [8, 49] on div at bounding box center [11, 48] width 11 height 11
click at [9, 77] on div at bounding box center [10, 75] width 5 height 5
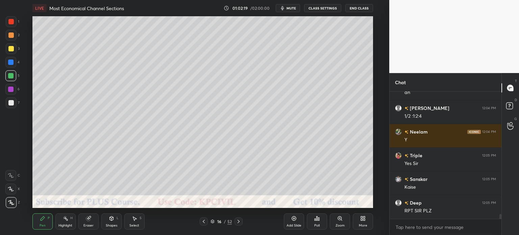
scroll to position [3363, 0]
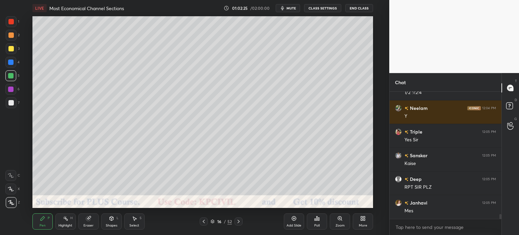
click at [9, 50] on div at bounding box center [10, 48] width 5 height 5
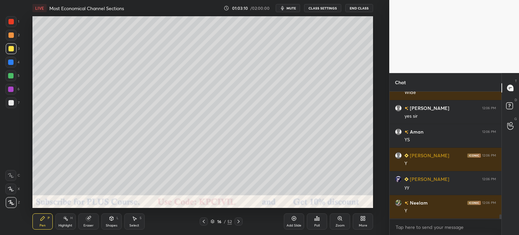
scroll to position [3647, 0]
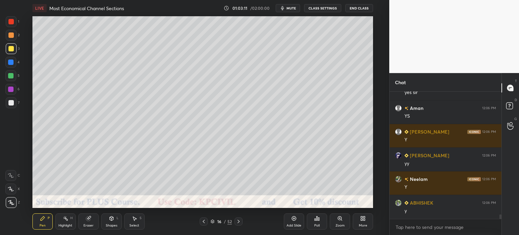
click at [65, 225] on div "Highlight" at bounding box center [65, 225] width 14 height 3
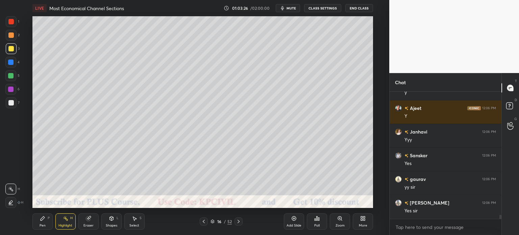
scroll to position [3789, 0]
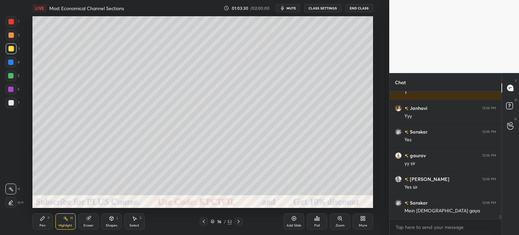
click at [37, 230] on div "Pen P" at bounding box center [42, 221] width 20 height 16
click at [60, 226] on div "Highlight" at bounding box center [65, 225] width 14 height 3
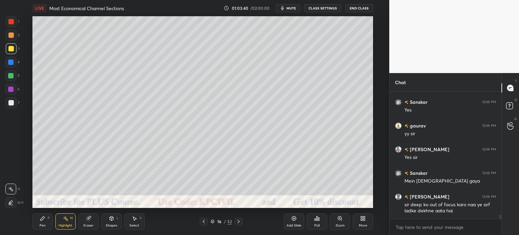
click at [45, 225] on div "Pen" at bounding box center [43, 225] width 6 height 3
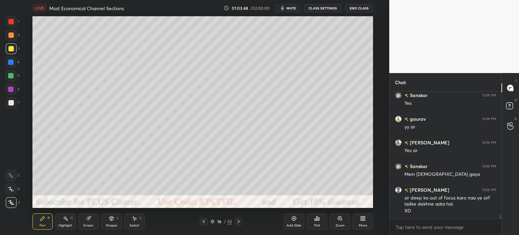
click at [66, 223] on div "Highlight H" at bounding box center [65, 221] width 20 height 16
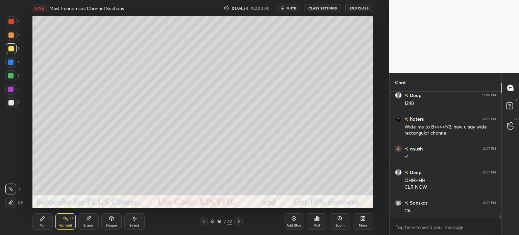
scroll to position [3980, 0]
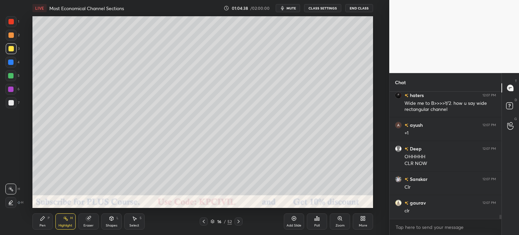
click at [9, 62] on div at bounding box center [10, 62] width 5 height 5
click at [40, 222] on div "Pen P" at bounding box center [42, 221] width 20 height 16
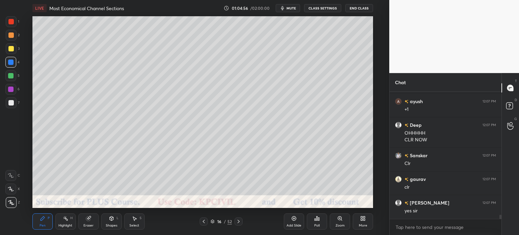
click at [238, 224] on icon at bounding box center [238, 221] width 5 height 5
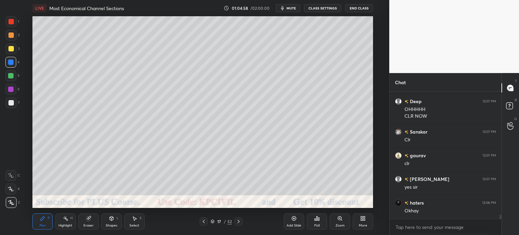
click at [9, 38] on div at bounding box center [11, 35] width 11 height 11
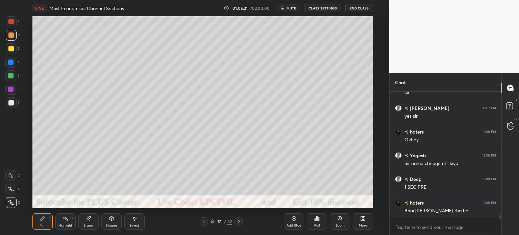
scroll to position [4122, 0]
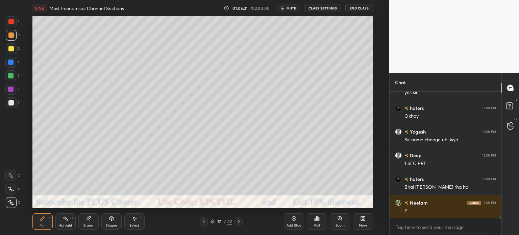
click at [203, 224] on icon at bounding box center [203, 221] width 5 height 5
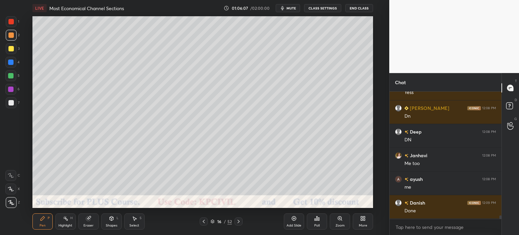
scroll to position [4602, 0]
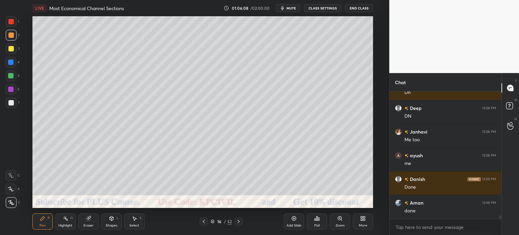
click at [238, 222] on icon at bounding box center [238, 221] width 5 height 5
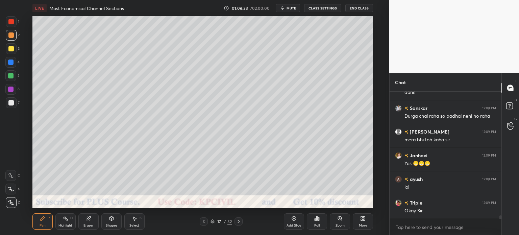
scroll to position [4744, 0]
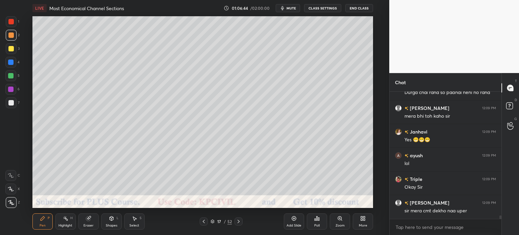
click at [9, 62] on div at bounding box center [10, 62] width 5 height 5
click at [9, 101] on div at bounding box center [10, 102] width 5 height 5
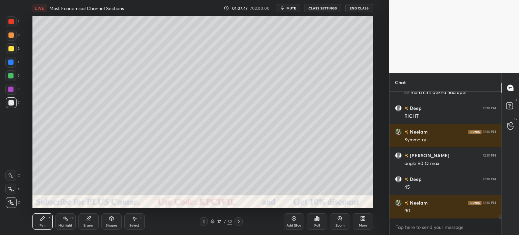
scroll to position [4065, 0]
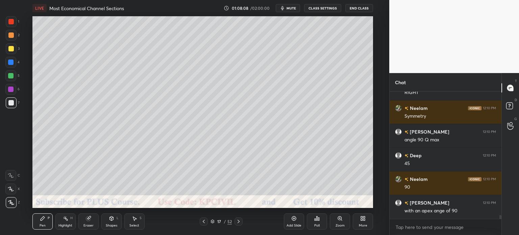
click at [10, 50] on div at bounding box center [10, 48] width 5 height 5
click at [107, 227] on div "Shapes" at bounding box center [111, 225] width 11 height 3
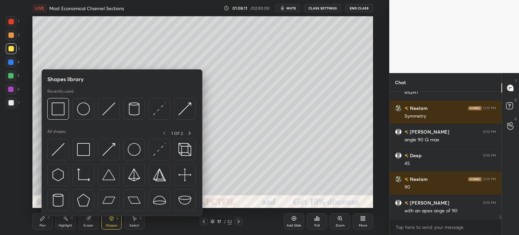
click at [107, 149] on img at bounding box center [108, 149] width 13 height 13
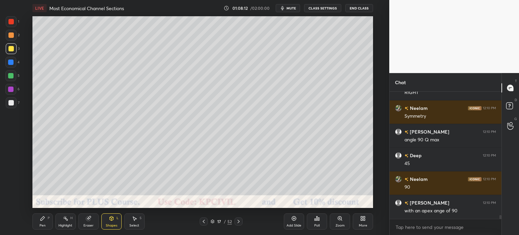
click at [107, 221] on div "Shapes L" at bounding box center [111, 221] width 20 height 16
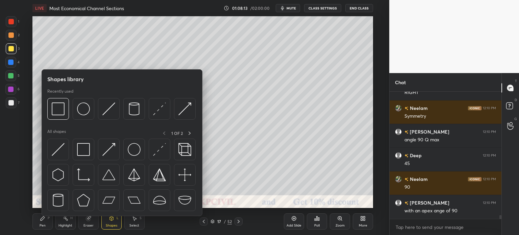
click at [106, 111] on img at bounding box center [108, 108] width 13 height 13
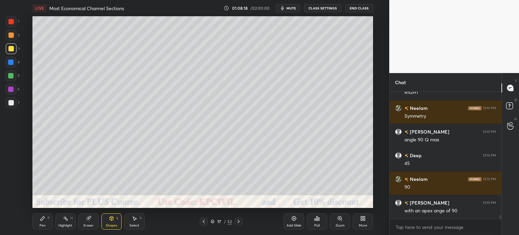
click at [37, 222] on div "Pen P" at bounding box center [42, 221] width 20 height 16
click at [10, 103] on div at bounding box center [10, 102] width 5 height 5
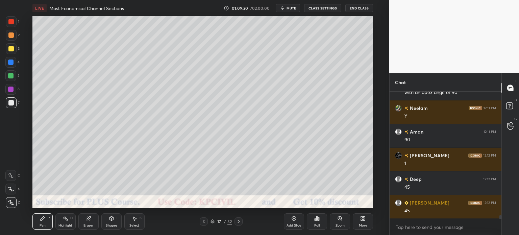
scroll to position [4230, 0]
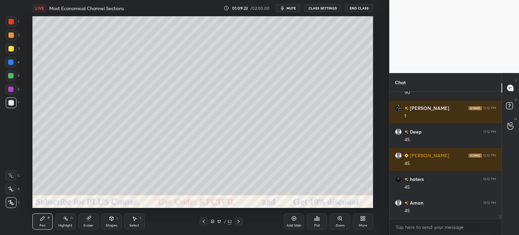
click at [10, 50] on div at bounding box center [10, 48] width 5 height 5
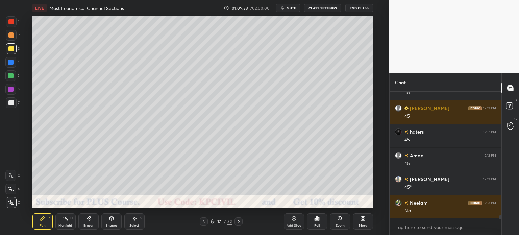
scroll to position [4301, 0]
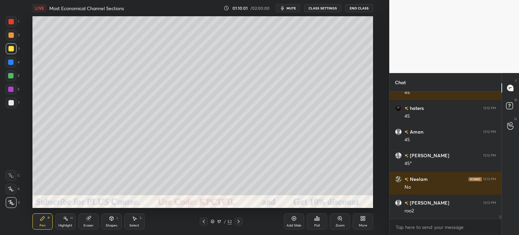
click at [89, 225] on div "Eraser" at bounding box center [89, 225] width 10 height 3
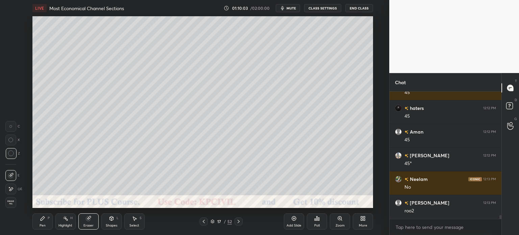
click at [42, 226] on div "Pen" at bounding box center [43, 225] width 6 height 3
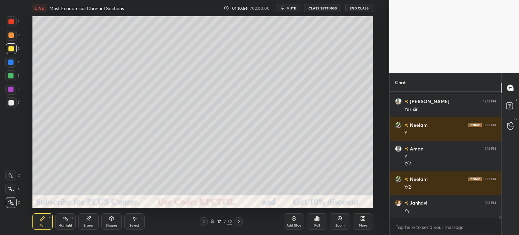
scroll to position [4504, 0]
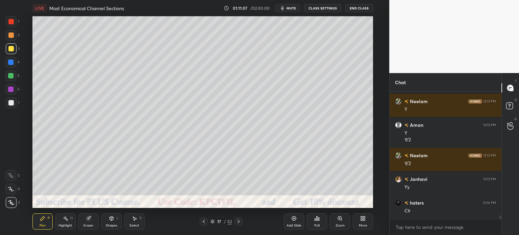
click at [239, 223] on icon at bounding box center [238, 221] width 5 height 5
click at [9, 105] on div at bounding box center [10, 102] width 5 height 5
click at [9, 50] on div at bounding box center [10, 48] width 5 height 5
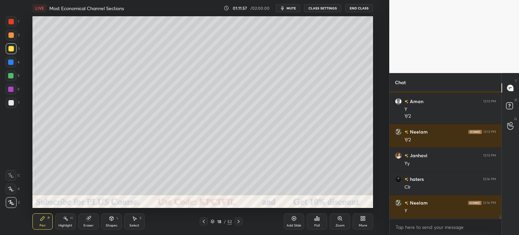
scroll to position [4552, 0]
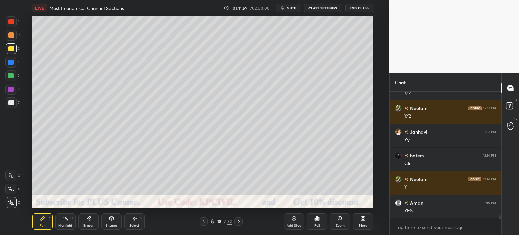
click at [361, 5] on button "End Class" at bounding box center [360, 8] width 28 height 8
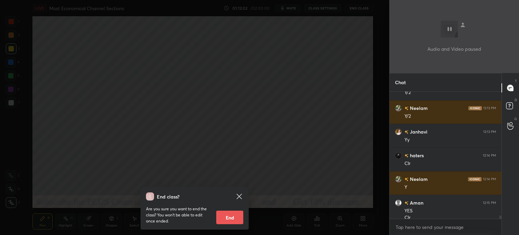
scroll to position [4558, 0]
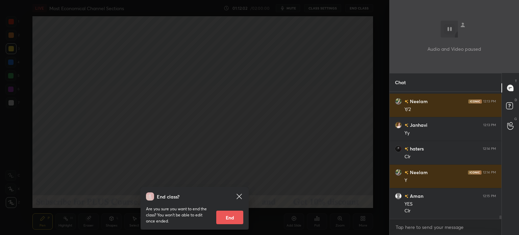
click at [206, 111] on div "End class? Are you sure you want to end the class? You won’t be able to edit on…" at bounding box center [194, 117] width 389 height 235
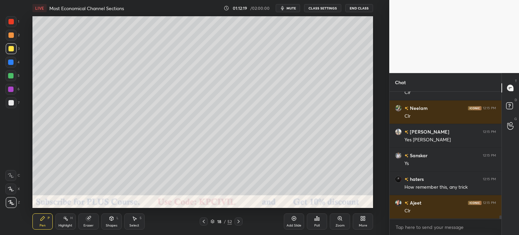
scroll to position [4700, 0]
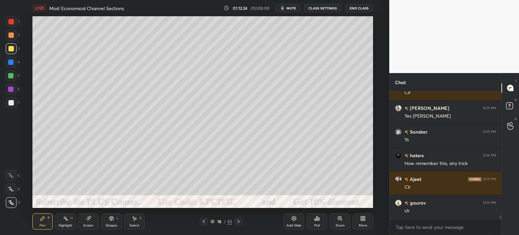
click at [65, 225] on div "Highlight" at bounding box center [65, 225] width 14 height 3
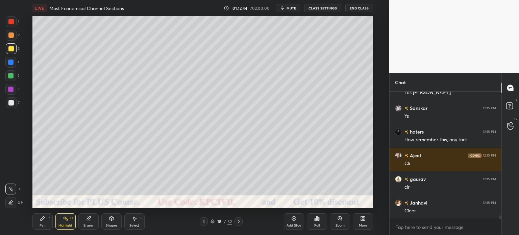
scroll to position [4748, 0]
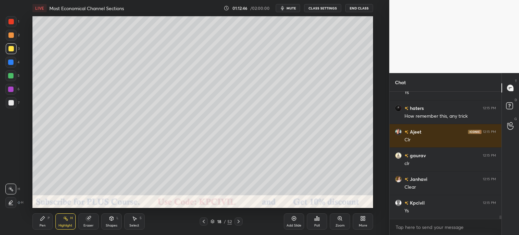
click at [37, 224] on div "Pen P" at bounding box center [42, 221] width 20 height 16
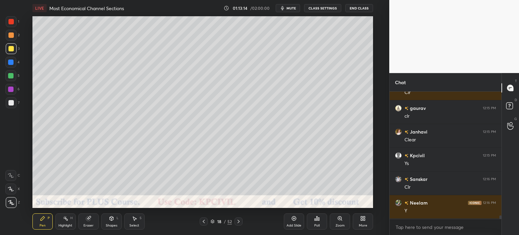
scroll to position [4819, 0]
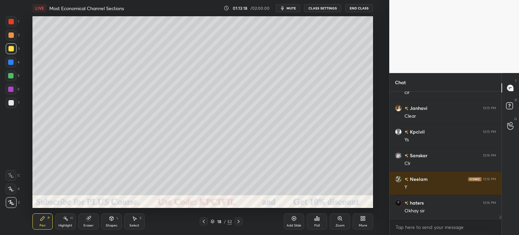
click at [239, 221] on icon at bounding box center [238, 221] width 5 height 5
click at [8, 102] on div at bounding box center [10, 102] width 5 height 5
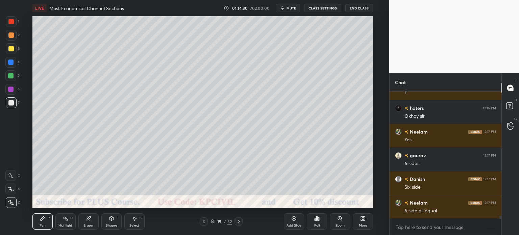
scroll to position [4937, 0]
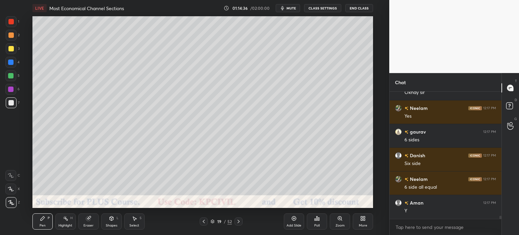
click at [9, 34] on div at bounding box center [10, 34] width 5 height 5
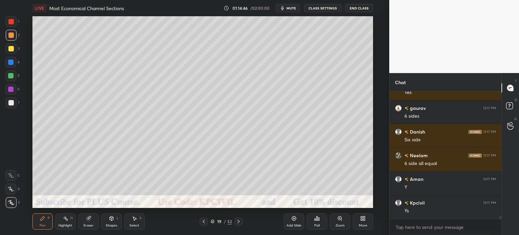
scroll to position [4984, 0]
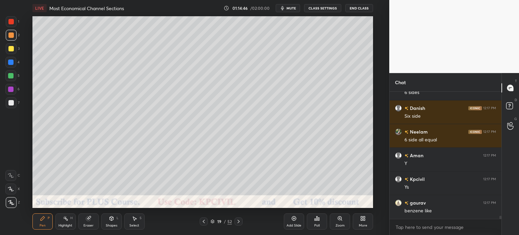
click at [8, 104] on div at bounding box center [10, 102] width 5 height 5
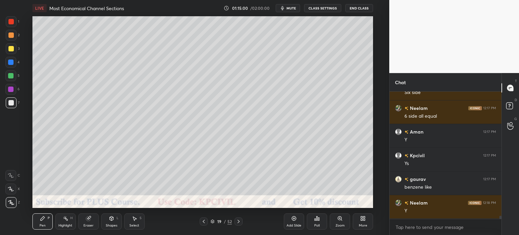
click at [110, 225] on div "Shapes" at bounding box center [111, 225] width 11 height 3
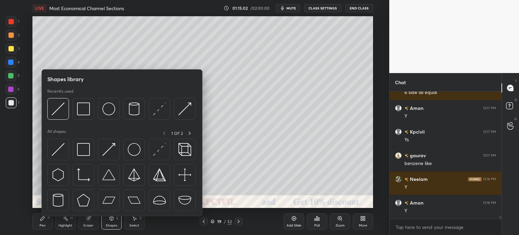
scroll to position [5055, 0]
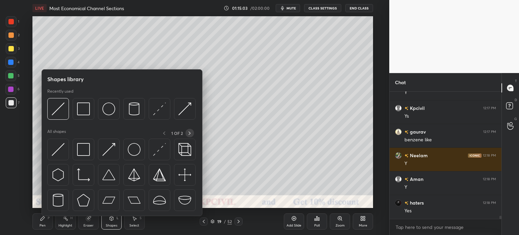
click at [189, 132] on icon at bounding box center [189, 133] width 5 height 5
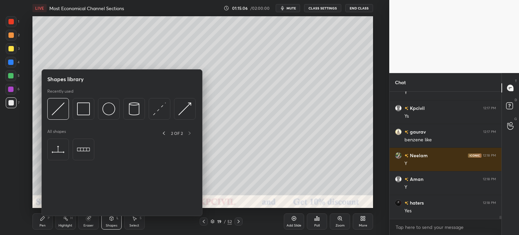
click at [42, 224] on div "Pen" at bounding box center [43, 225] width 6 height 3
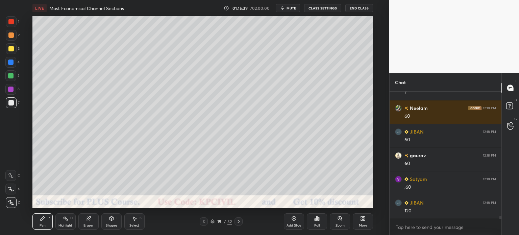
scroll to position [5292, 0]
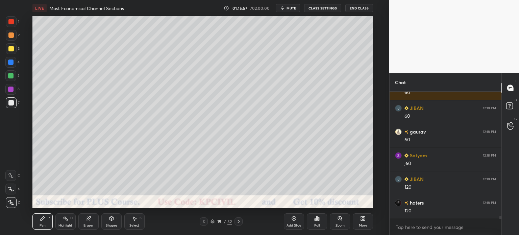
click at [8, 35] on div at bounding box center [10, 34] width 5 height 5
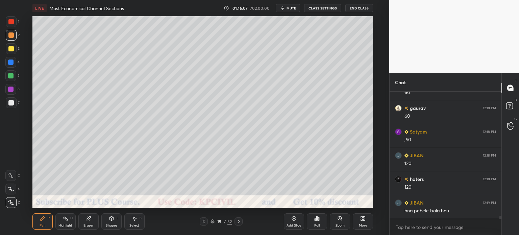
scroll to position [5339, 0]
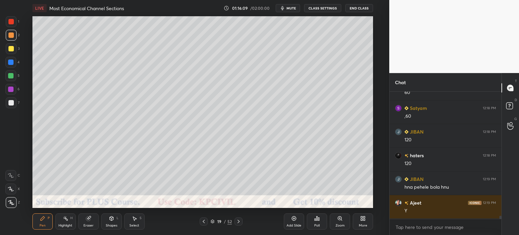
click at [9, 104] on div at bounding box center [10, 102] width 5 height 5
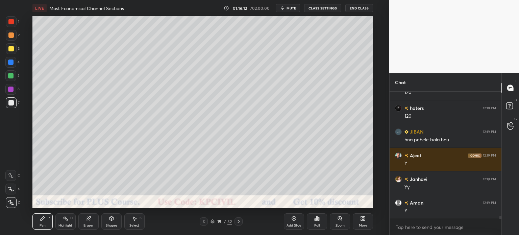
scroll to position [5410, 0]
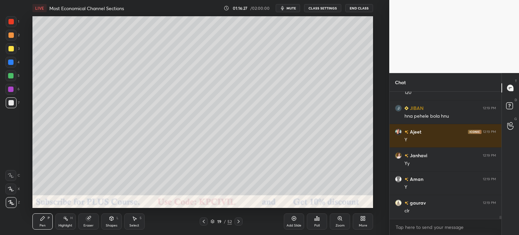
click at [12, 40] on div at bounding box center [11, 35] width 11 height 11
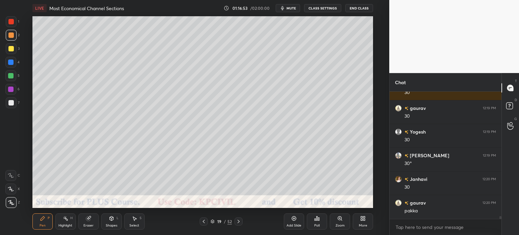
scroll to position [5742, 0]
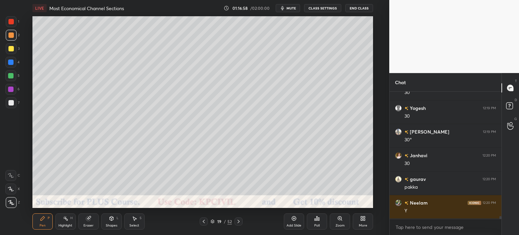
click at [84, 227] on div "Eraser" at bounding box center [89, 225] width 10 height 3
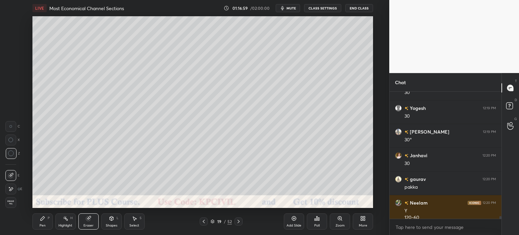
scroll to position [5748, 0]
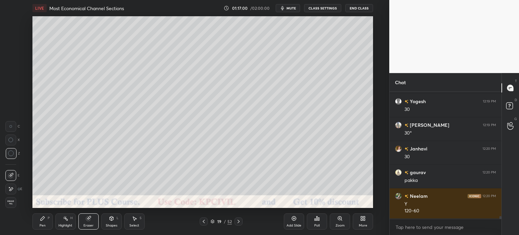
click at [39, 223] on div "Pen P" at bounding box center [42, 221] width 20 height 16
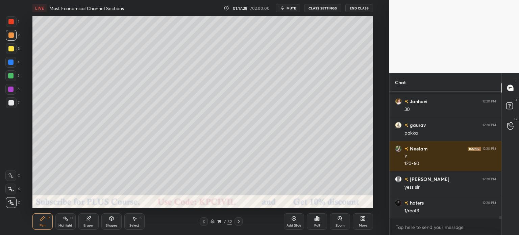
scroll to position [5819, 0]
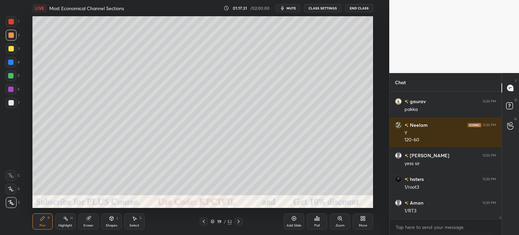
click at [8, 103] on div at bounding box center [10, 102] width 5 height 5
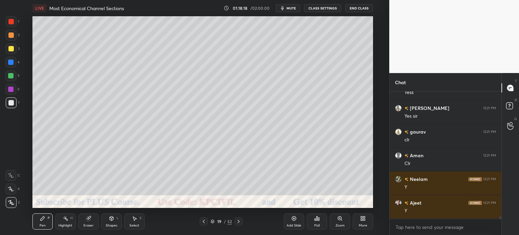
scroll to position [6151, 0]
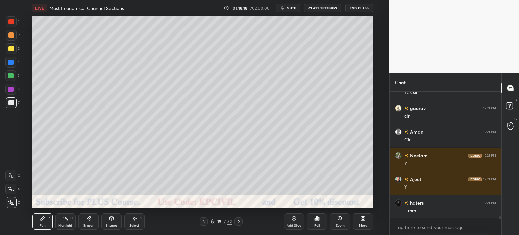
click at [238, 223] on icon at bounding box center [239, 221] width 2 height 3
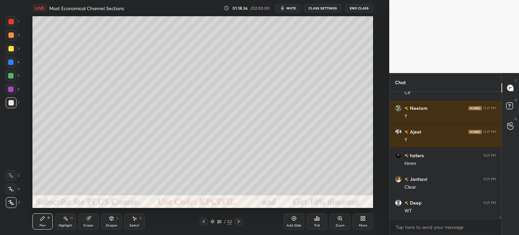
scroll to position [6222, 0]
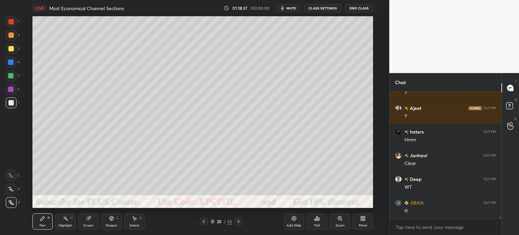
click at [203, 221] on icon at bounding box center [204, 221] width 2 height 3
click at [8, 50] on div at bounding box center [10, 48] width 5 height 5
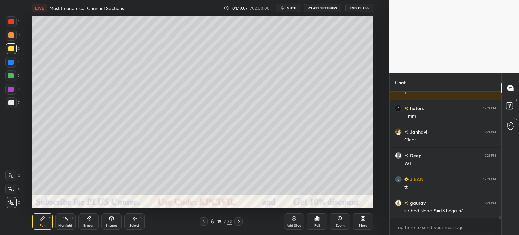
click at [63, 227] on div "Highlight" at bounding box center [65, 225] width 14 height 3
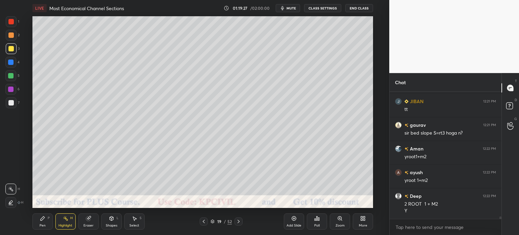
scroll to position [6347, 0]
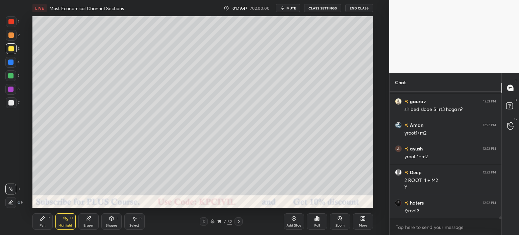
click at [89, 224] on div "Eraser" at bounding box center [89, 225] width 10 height 3
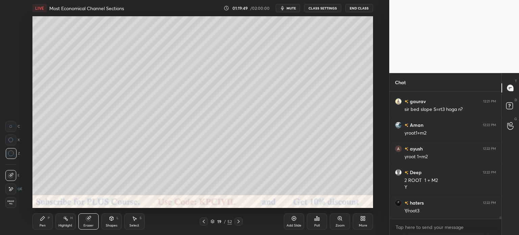
click at [40, 228] on div "Pen P" at bounding box center [42, 221] width 20 height 16
click at [41, 227] on div "Pen" at bounding box center [43, 225] width 6 height 3
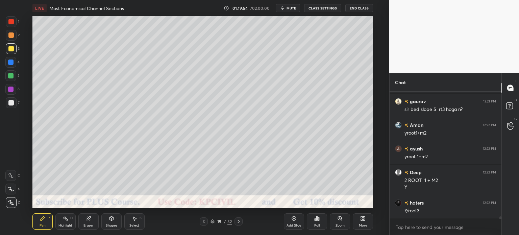
scroll to position [6371, 0]
click at [8, 109] on div "7" at bounding box center [13, 104] width 14 height 14
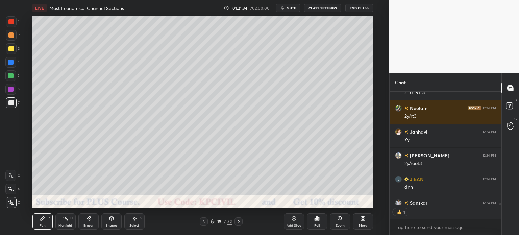
scroll to position [6739, 0]
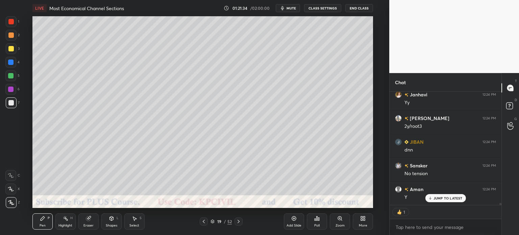
click at [292, 224] on div "Add Slide" at bounding box center [294, 225] width 15 height 3
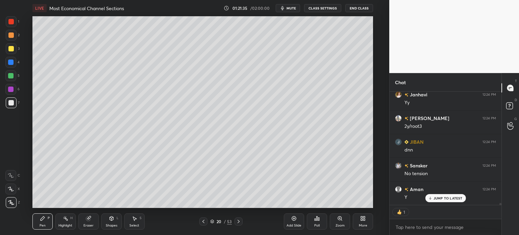
click at [9, 50] on div at bounding box center [10, 48] width 5 height 5
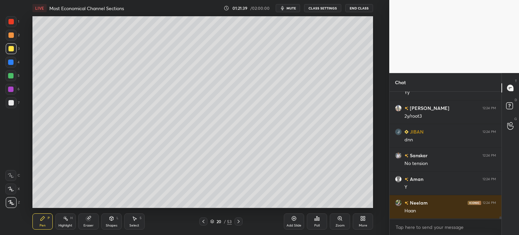
scroll to position [125, 110]
click at [9, 103] on div at bounding box center [10, 102] width 5 height 5
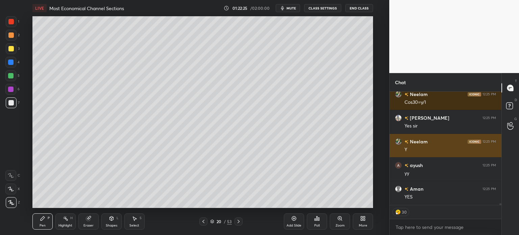
scroll to position [6928, 0]
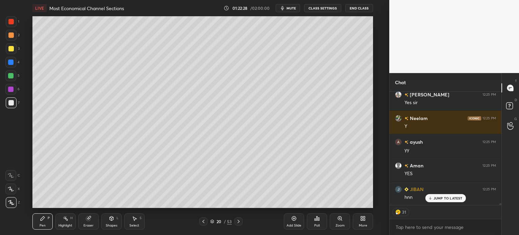
click at [430, 196] on div "JUMP TO LATEST" at bounding box center [445, 198] width 41 height 8
click at [432, 197] on icon at bounding box center [430, 198] width 4 height 4
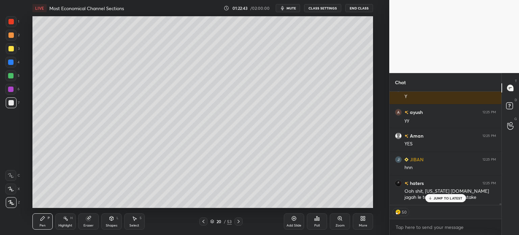
click at [444, 200] on div "JUMP TO LATEST" at bounding box center [445, 198] width 41 height 8
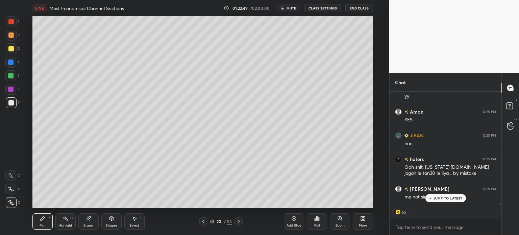
scroll to position [7006, 0]
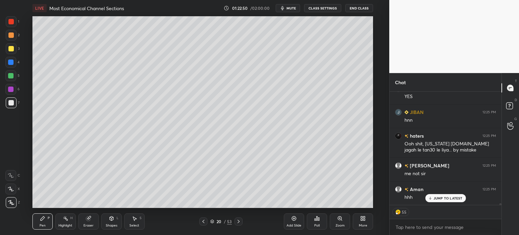
click at [202, 222] on icon at bounding box center [203, 221] width 5 height 5
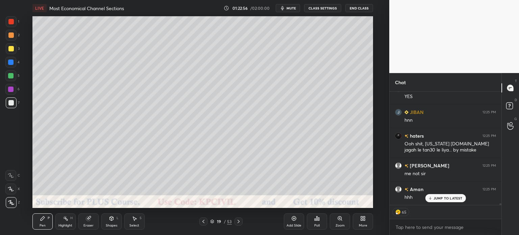
click at [242, 222] on div at bounding box center [239, 221] width 8 height 8
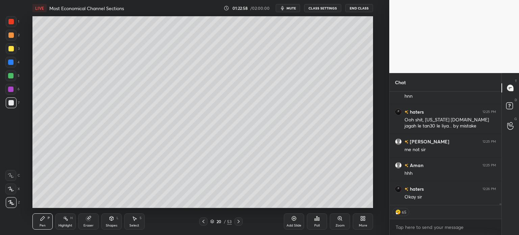
click at [242, 222] on div at bounding box center [239, 221] width 8 height 8
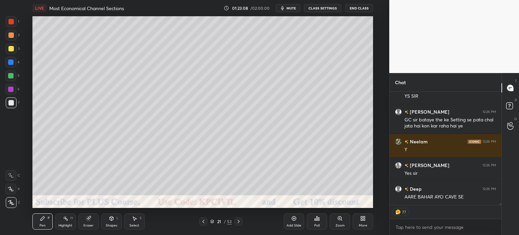
scroll to position [7177, 0]
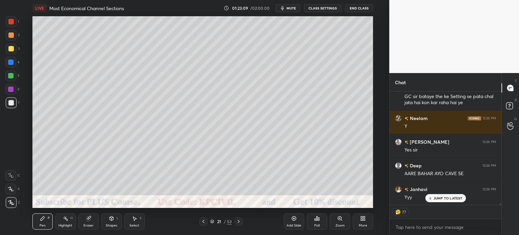
click at [88, 224] on div "Eraser" at bounding box center [89, 225] width 10 height 3
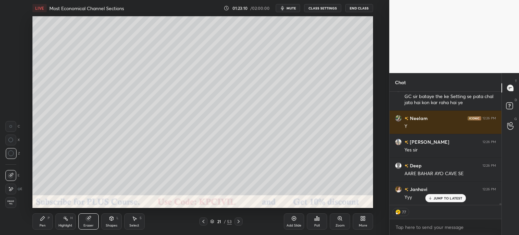
click at [12, 203] on span "Erase all" at bounding box center [11, 202] width 10 height 5
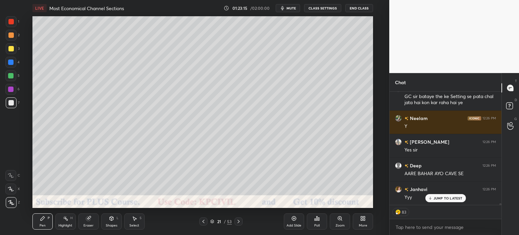
click at [331, 11] on button "CLASS SETTINGS" at bounding box center [322, 8] width 37 height 8
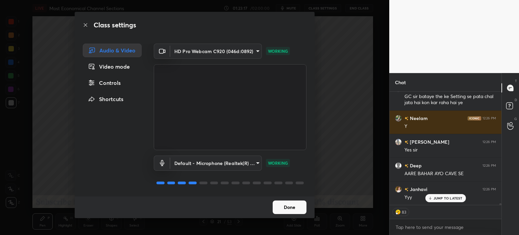
click at [106, 66] on div "Video mode" at bounding box center [112, 67] width 59 height 14
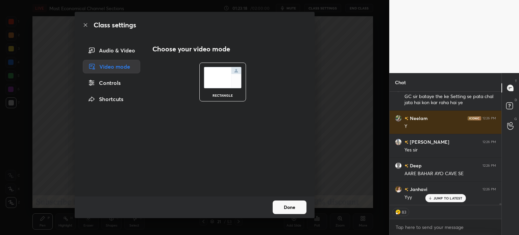
click at [106, 81] on div "Controls" at bounding box center [111, 83] width 57 height 14
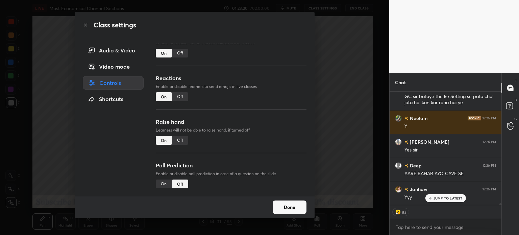
scroll to position [58, 0]
click at [288, 207] on button "Done" at bounding box center [290, 207] width 34 height 14
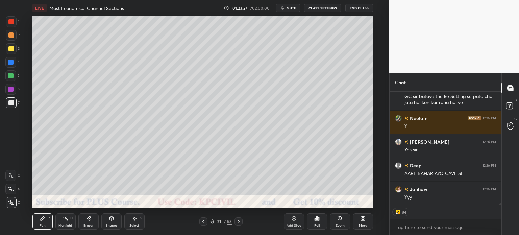
scroll to position [7201, 0]
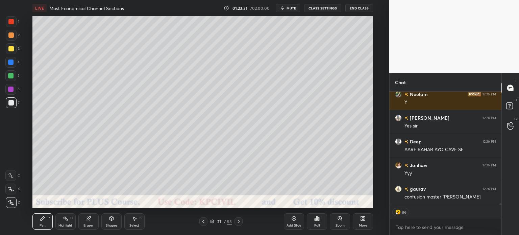
click at [9, 49] on div at bounding box center [10, 48] width 5 height 5
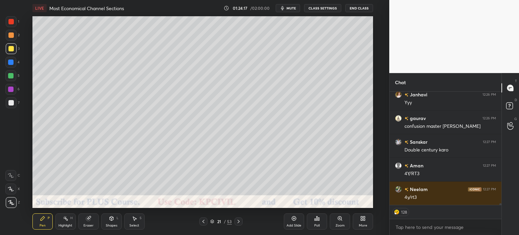
scroll to position [7296, 0]
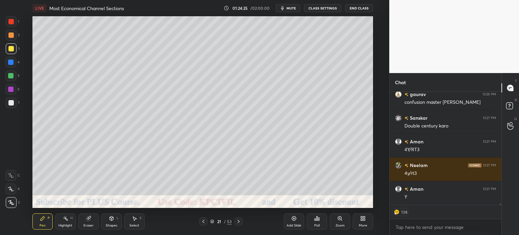
click at [8, 105] on div at bounding box center [10, 102] width 5 height 5
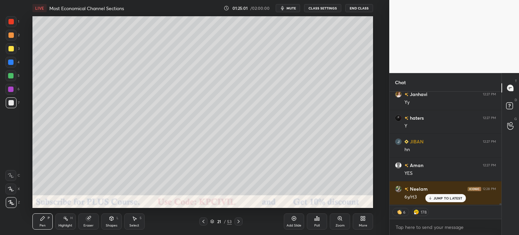
scroll to position [7461, 0]
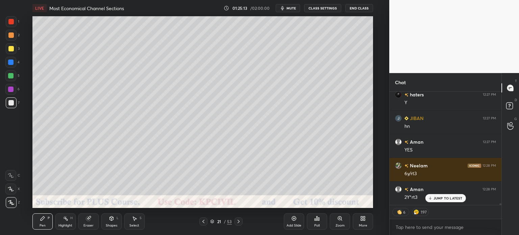
click at [9, 50] on div at bounding box center [10, 48] width 5 height 5
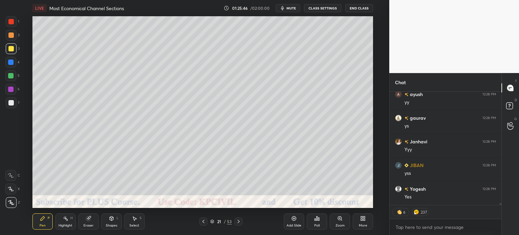
scroll to position [6665, 0]
click at [239, 223] on icon at bounding box center [238, 221] width 5 height 5
click at [8, 107] on div at bounding box center [11, 102] width 11 height 11
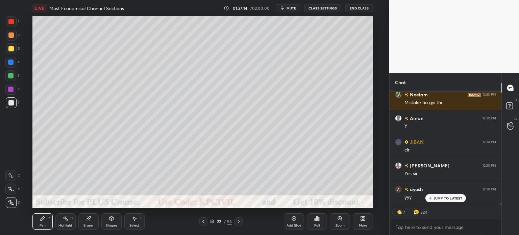
scroll to position [6986, 0]
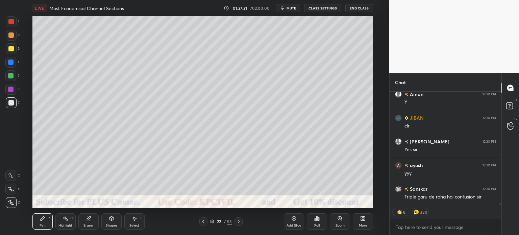
click at [204, 222] on icon at bounding box center [203, 221] width 5 height 5
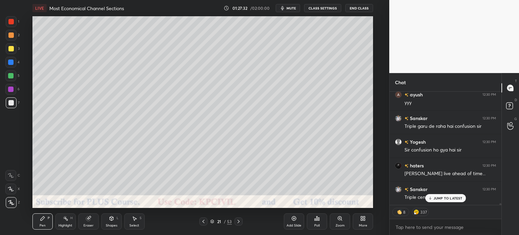
scroll to position [7081, 0]
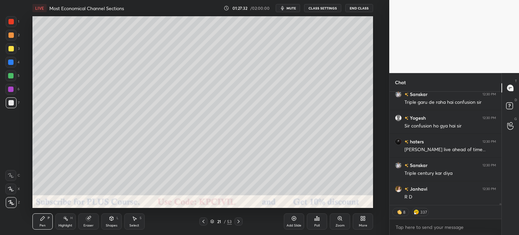
click at [238, 221] on icon at bounding box center [238, 221] width 5 height 5
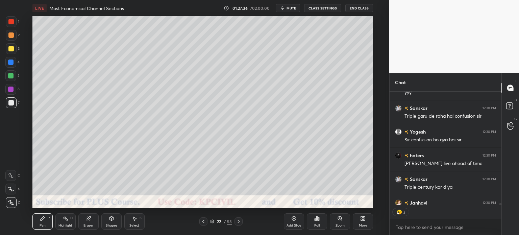
scroll to position [7104, 0]
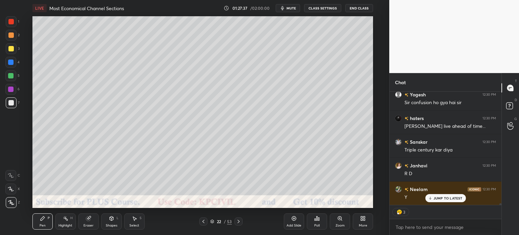
click at [7, 39] on div at bounding box center [11, 35] width 11 height 11
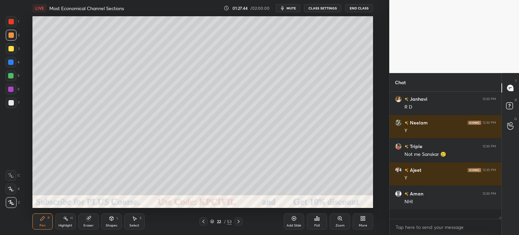
scroll to position [125, 110]
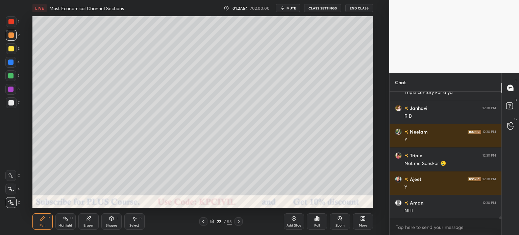
click at [203, 222] on icon at bounding box center [204, 221] width 2 height 3
click at [238, 222] on icon at bounding box center [238, 221] width 5 height 5
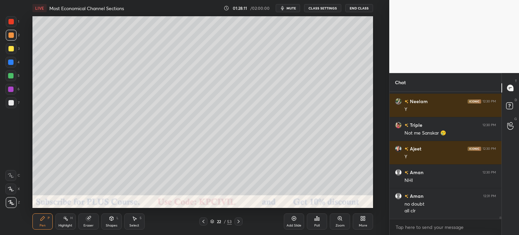
scroll to position [7216, 0]
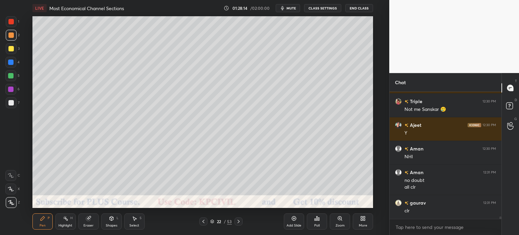
click at [9, 103] on div at bounding box center [10, 102] width 5 height 5
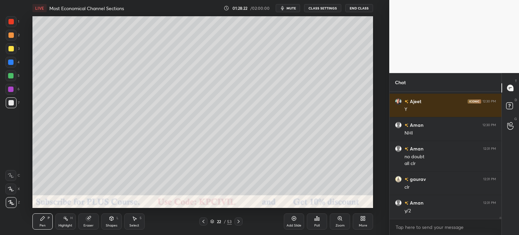
click at [86, 224] on div "Eraser" at bounding box center [89, 225] width 10 height 3
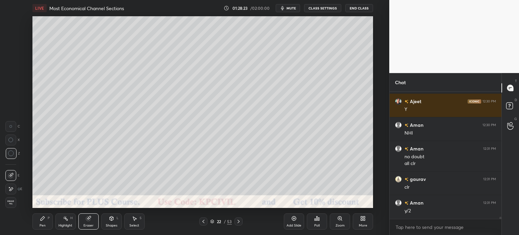
scroll to position [7263, 0]
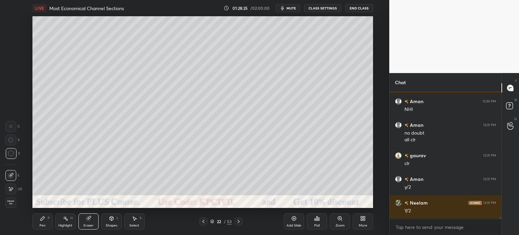
click at [34, 226] on div "Pen P" at bounding box center [42, 221] width 20 height 16
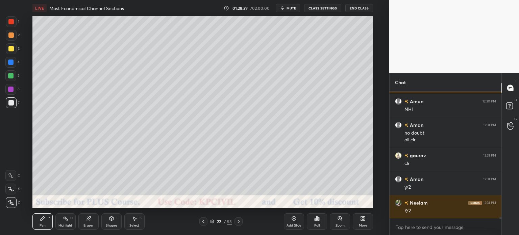
click at [11, 38] on div at bounding box center [11, 35] width 11 height 11
click at [10, 105] on div at bounding box center [10, 102] width 5 height 5
click at [67, 226] on div "Highlight" at bounding box center [65, 225] width 14 height 3
click at [80, 225] on div "Eraser" at bounding box center [88, 221] width 20 height 16
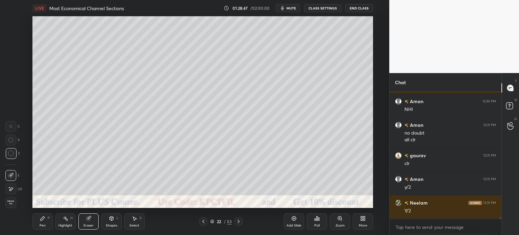
click at [86, 224] on div "Eraser" at bounding box center [89, 225] width 10 height 3
click at [39, 225] on div "Pen P" at bounding box center [42, 221] width 20 height 16
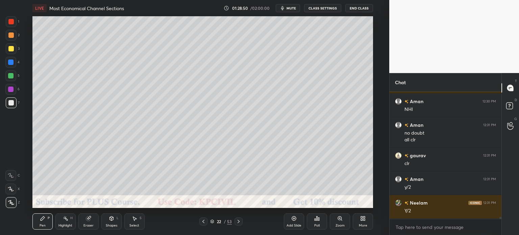
scroll to position [7287, 0]
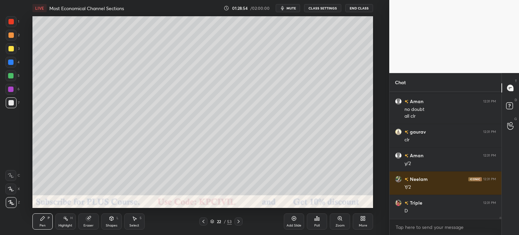
click at [203, 223] on icon at bounding box center [203, 221] width 5 height 5
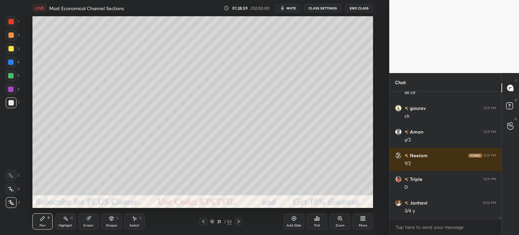
click at [239, 223] on icon at bounding box center [238, 221] width 5 height 5
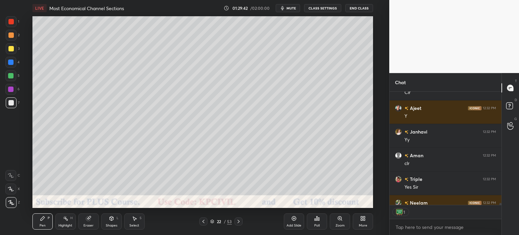
scroll to position [112, 110]
click at [238, 224] on icon at bounding box center [238, 221] width 5 height 5
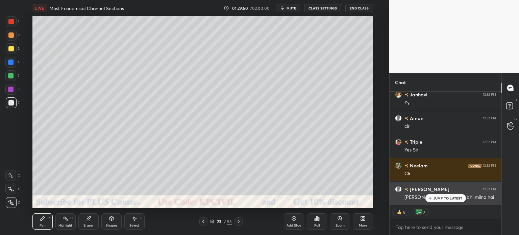
click at [446, 197] on p "JUMP TO LATEST" at bounding box center [448, 198] width 29 height 4
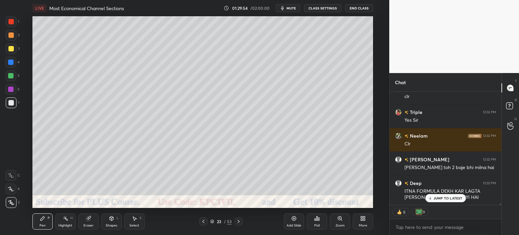
click at [8, 50] on div at bounding box center [10, 48] width 5 height 5
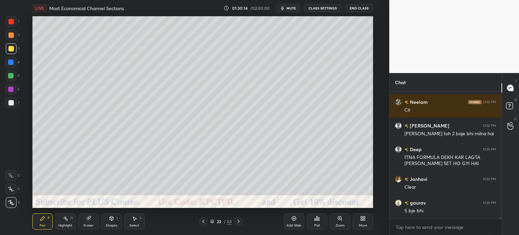
scroll to position [7672, 0]
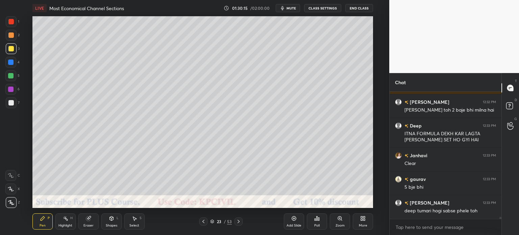
click at [7, 109] on div "7" at bounding box center [13, 104] width 14 height 14
click at [81, 225] on div "Eraser" at bounding box center [88, 221] width 20 height 16
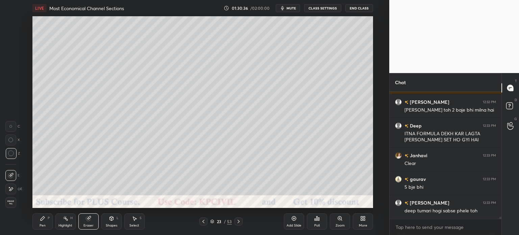
click at [40, 225] on div "Pen" at bounding box center [43, 225] width 6 height 3
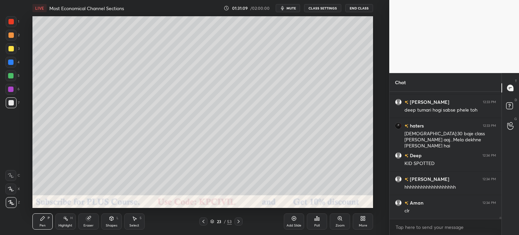
scroll to position [7796, 0]
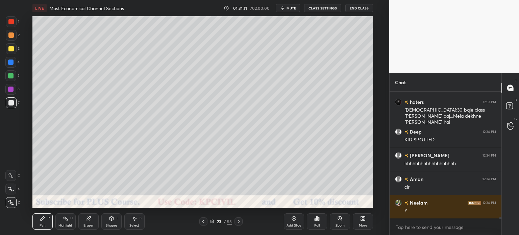
click at [10, 49] on div at bounding box center [10, 48] width 5 height 5
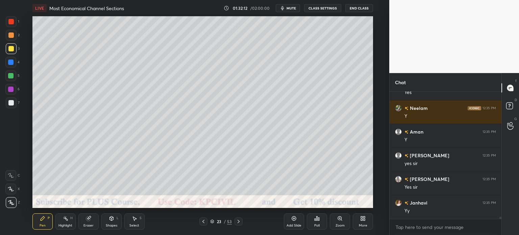
scroll to position [8033, 0]
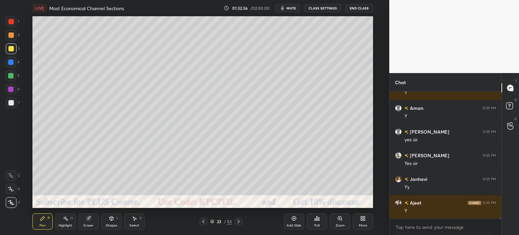
click at [86, 225] on div "Eraser" at bounding box center [89, 225] width 10 height 3
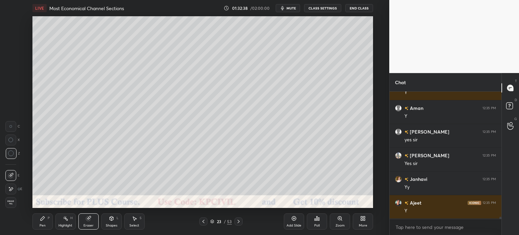
scroll to position [8056, 0]
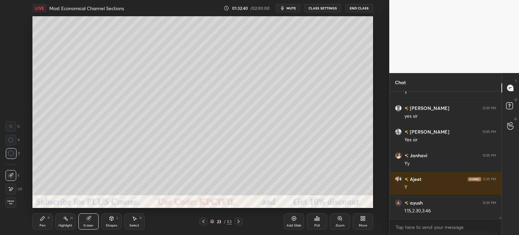
click at [37, 225] on div "Pen P" at bounding box center [42, 221] width 20 height 16
click at [41, 224] on div "Pen" at bounding box center [43, 225] width 6 height 3
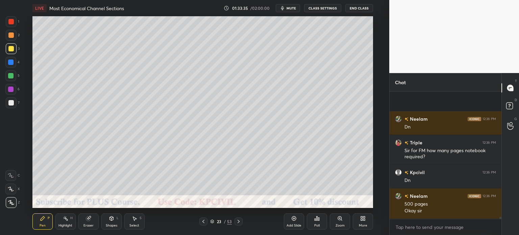
scroll to position [8336, 0]
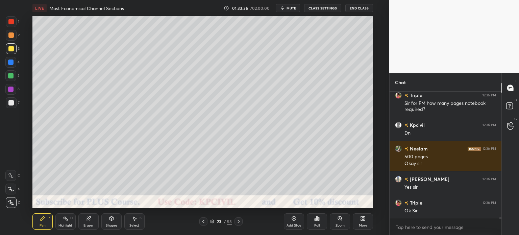
click at [359, 7] on button "End Class" at bounding box center [360, 8] width 28 height 8
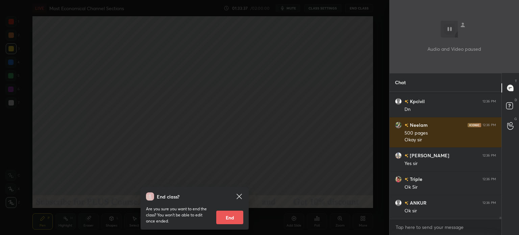
scroll to position [8383, 0]
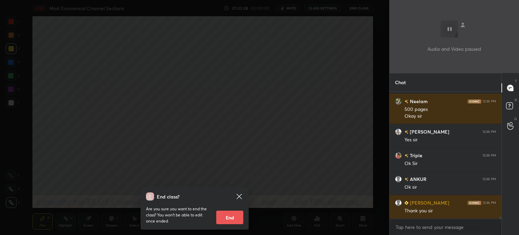
click at [233, 216] on button "End" at bounding box center [229, 218] width 27 height 14
type textarea "x"
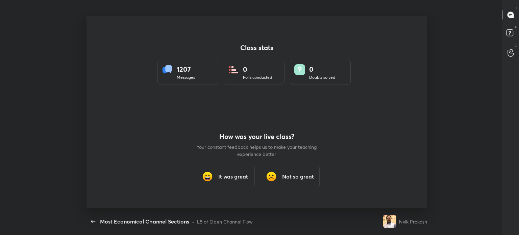
scroll to position [0, 0]
click at [234, 181] on div "It was great" at bounding box center [224, 177] width 61 height 22
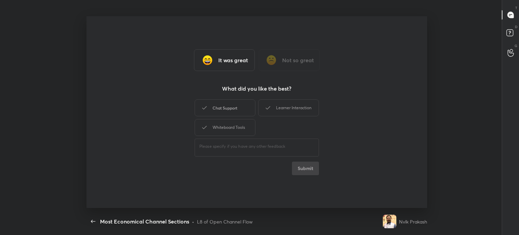
click at [242, 112] on div "Chat Support" at bounding box center [225, 107] width 61 height 17
click at [272, 107] on div "Learner Interaction" at bounding box center [288, 107] width 61 height 17
click at [246, 128] on div "Whiteboard Tools" at bounding box center [225, 127] width 61 height 17
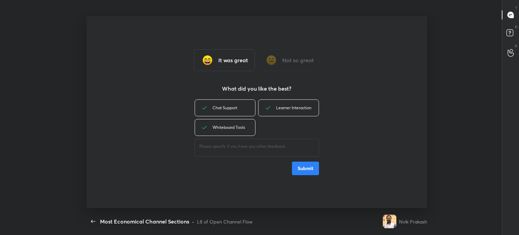
click at [307, 169] on button "Submit" at bounding box center [305, 169] width 27 height 14
